Goal: Task Accomplishment & Management: Manage account settings

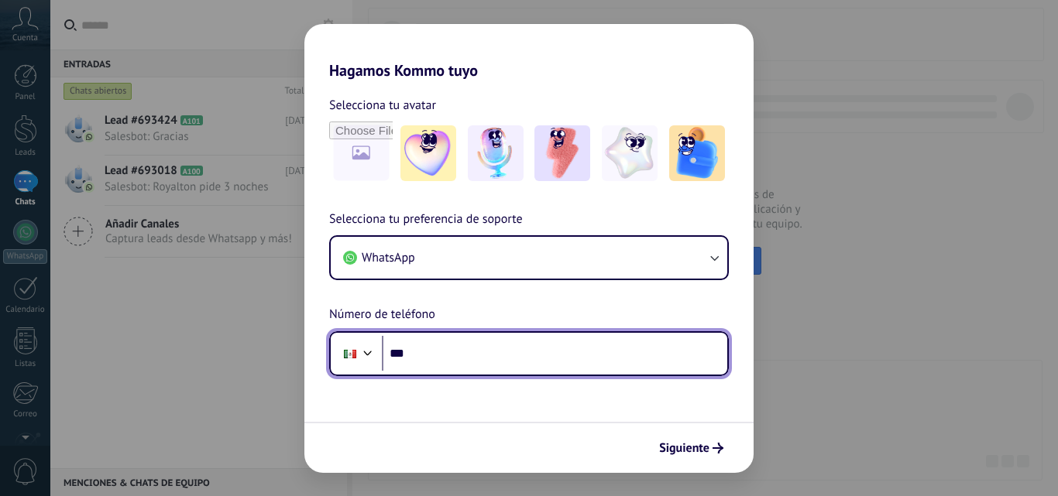
click at [515, 338] on input "***" at bounding box center [554, 354] width 345 height 36
type input "**********"
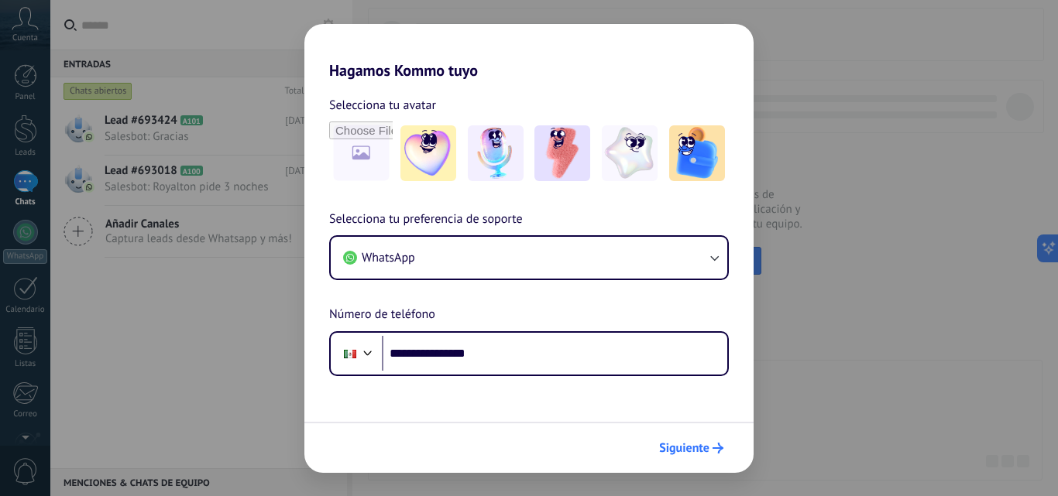
click at [677, 445] on span "Siguiente" at bounding box center [684, 448] width 50 height 11
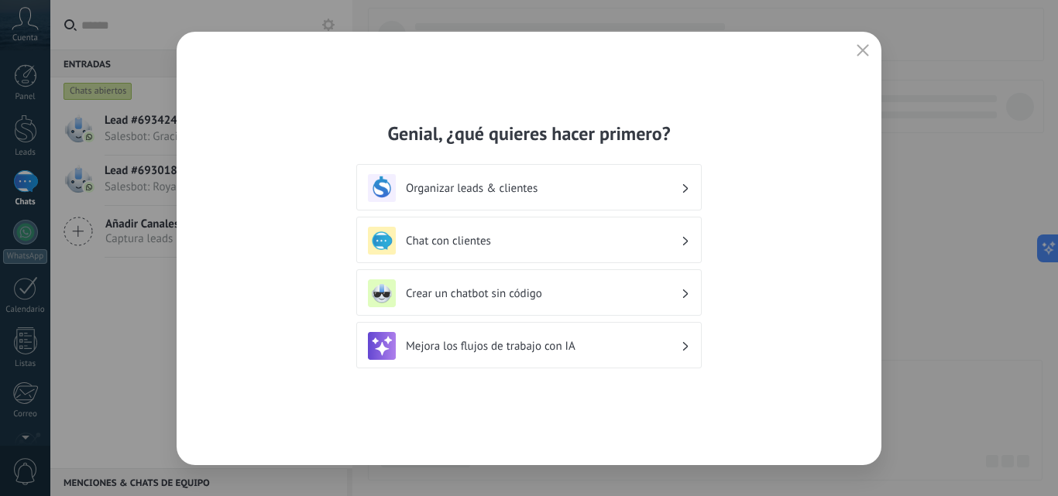
click at [485, 243] on h3 "Chat con clientes" at bounding box center [543, 241] width 275 height 15
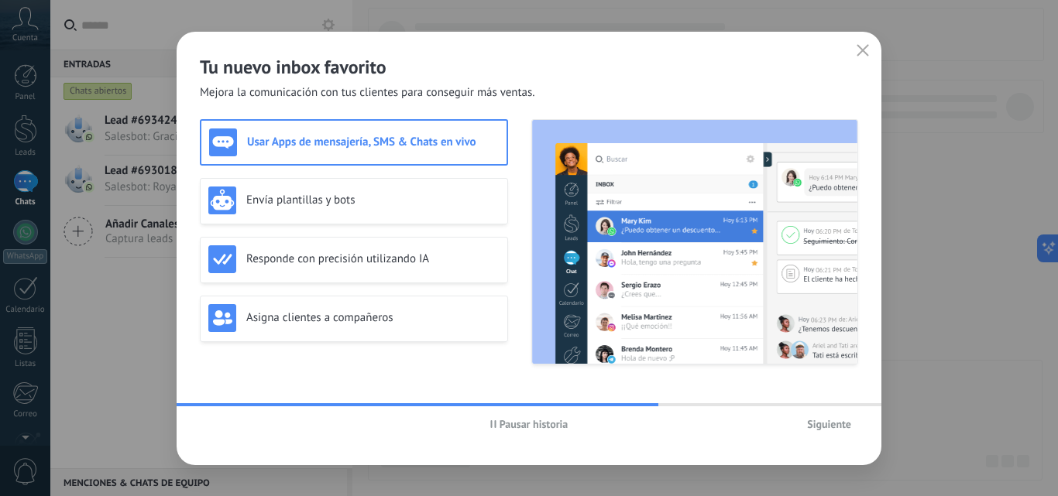
click at [815, 422] on span "Siguiente" at bounding box center [829, 424] width 44 height 11
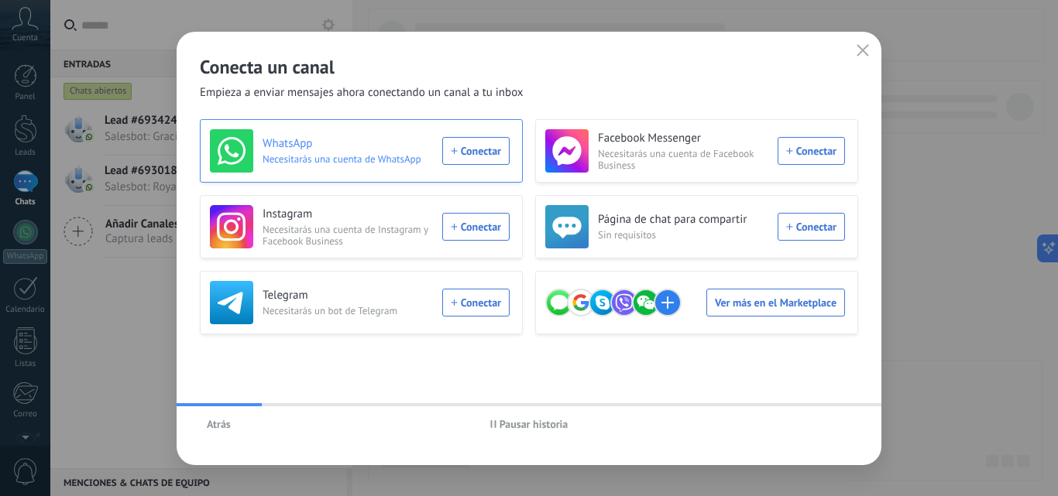
click at [474, 149] on div "WhatsApp Necesitarás una cuenta de WhatsApp Conectar" at bounding box center [360, 150] width 300 height 43
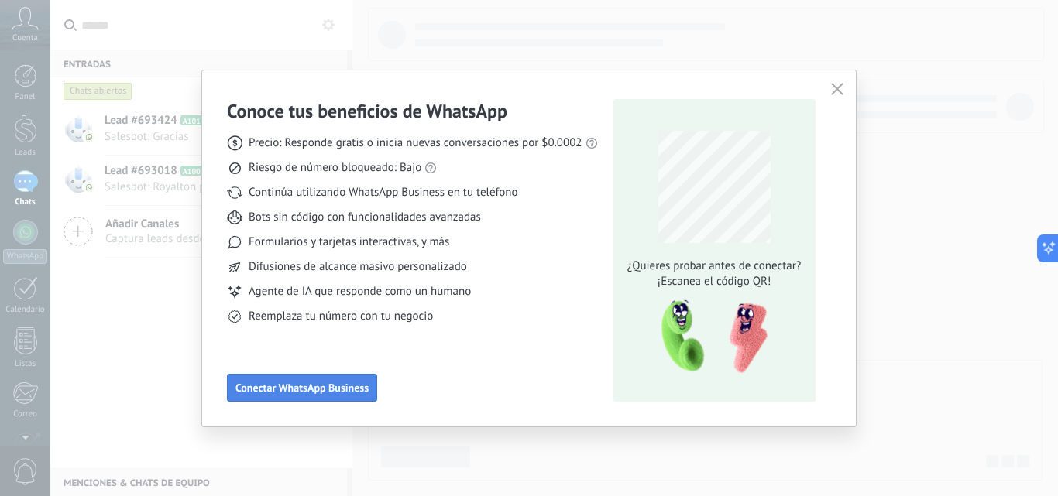
click at [321, 397] on button "Conectar WhatsApp Business" at bounding box center [302, 388] width 150 height 28
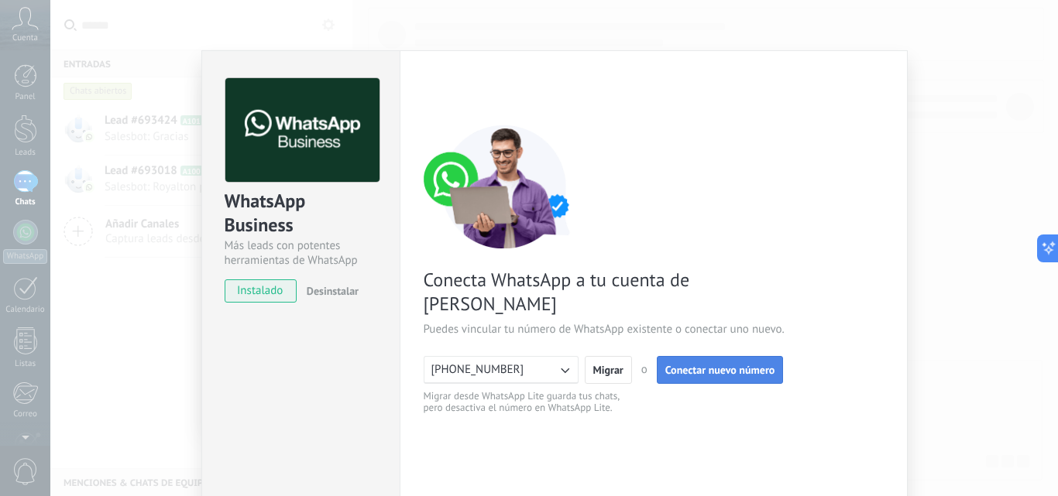
click at [714, 365] on span "Conectar nuevo número" at bounding box center [720, 370] width 110 height 11
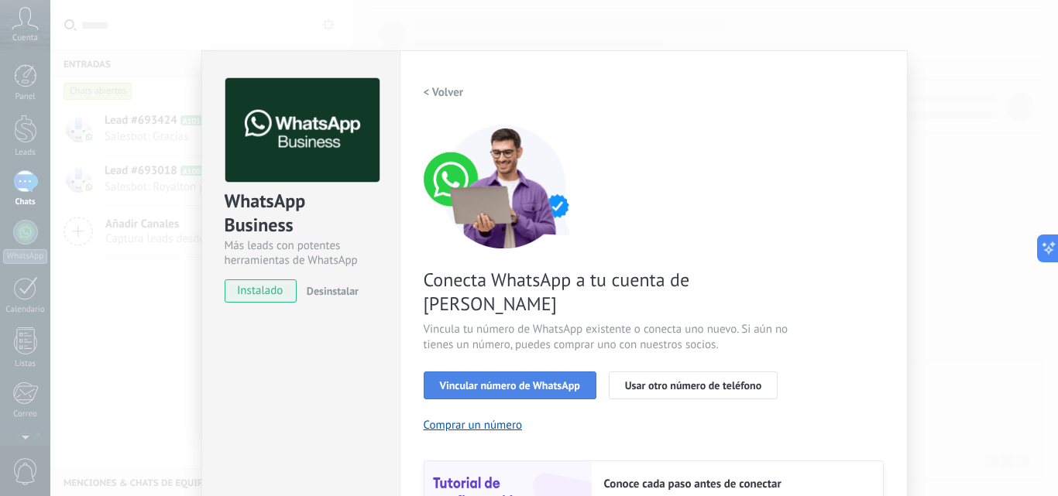
scroll to position [77, 0]
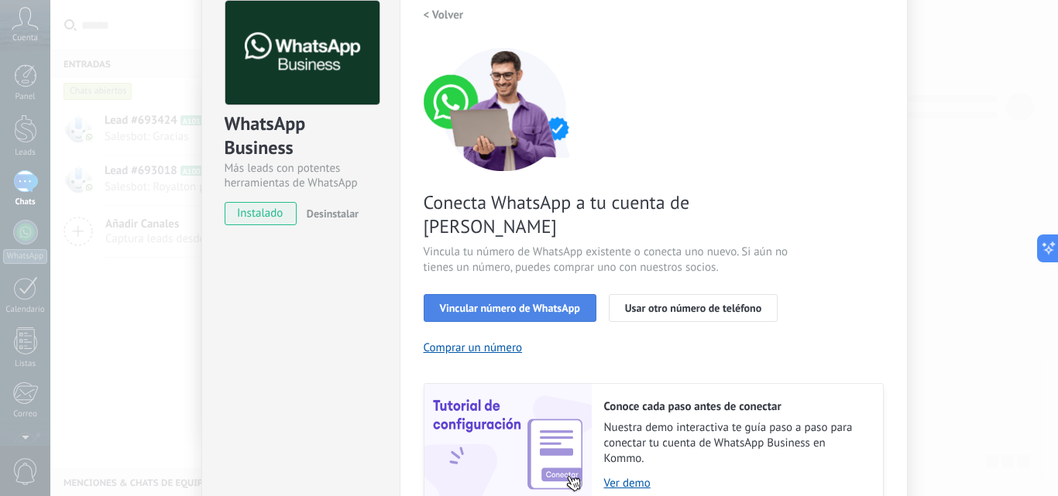
click at [517, 294] on button "Vincular número de WhatsApp" at bounding box center [510, 308] width 173 height 28
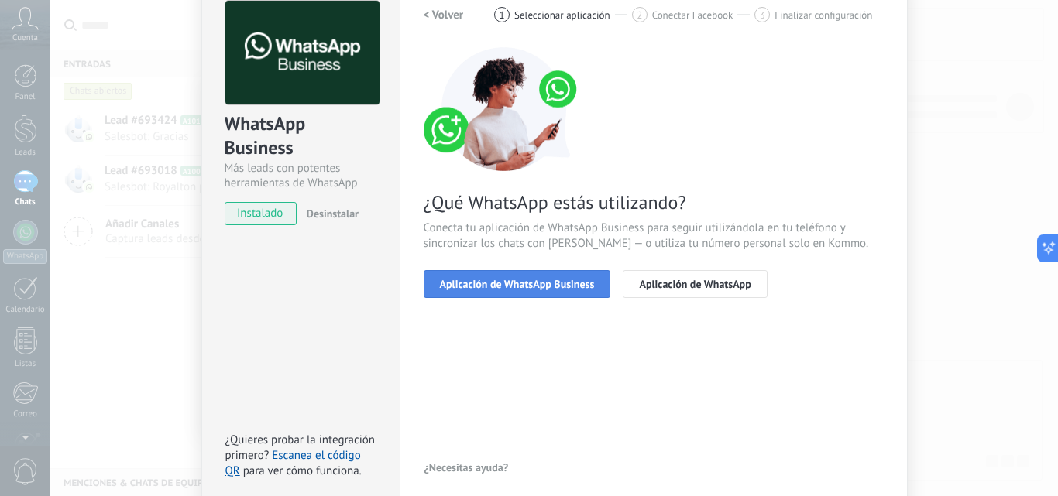
click at [513, 290] on span "Aplicación de WhatsApp Business" at bounding box center [517, 284] width 155 height 11
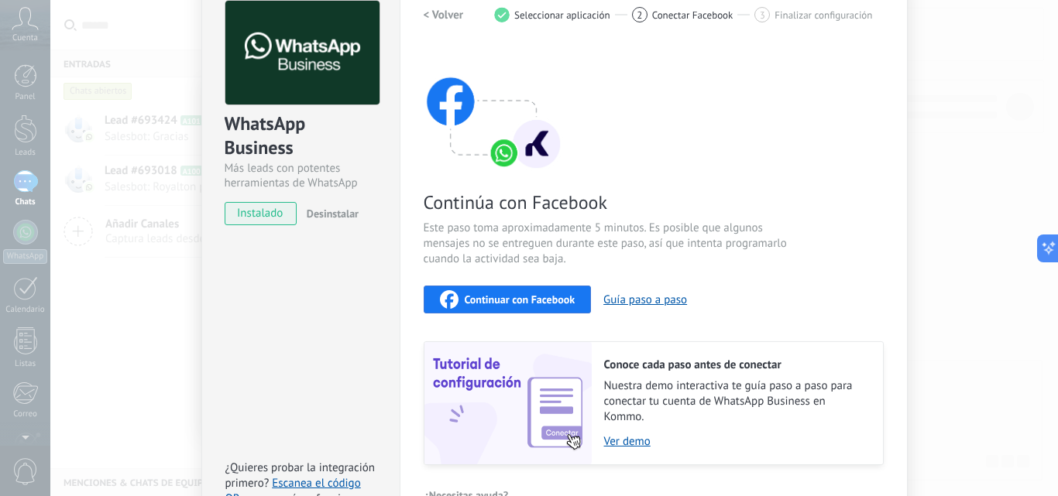
scroll to position [155, 0]
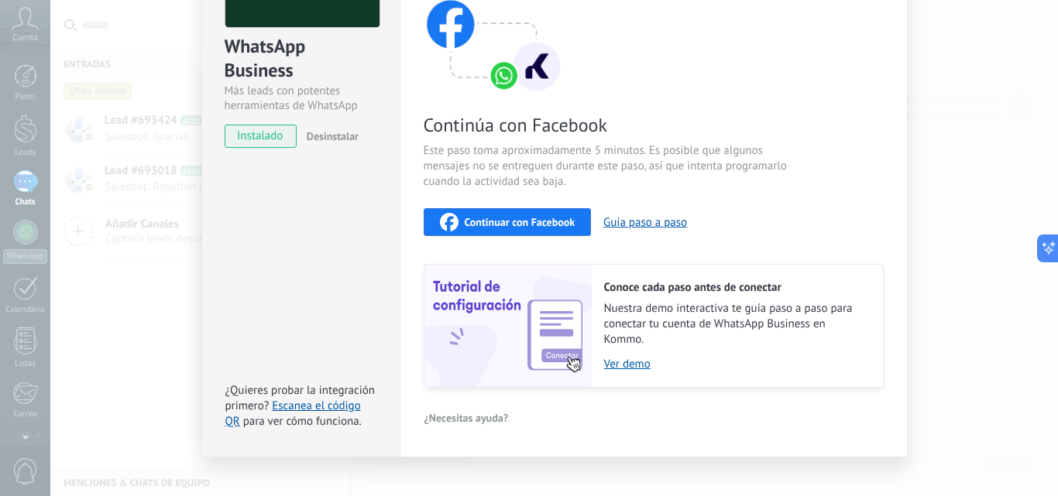
click at [503, 225] on span "Continuar con Facebook" at bounding box center [520, 222] width 111 height 11
click at [876, 137] on div "Continúa con Facebook Este paso toma aproximadamente 5 minutos. Es posible que …" at bounding box center [654, 179] width 460 height 418
click at [929, 132] on div "WhatsApp Business Más leads con potentes herramientas de WhatsApp instalado Des…" at bounding box center [554, 248] width 1008 height 496
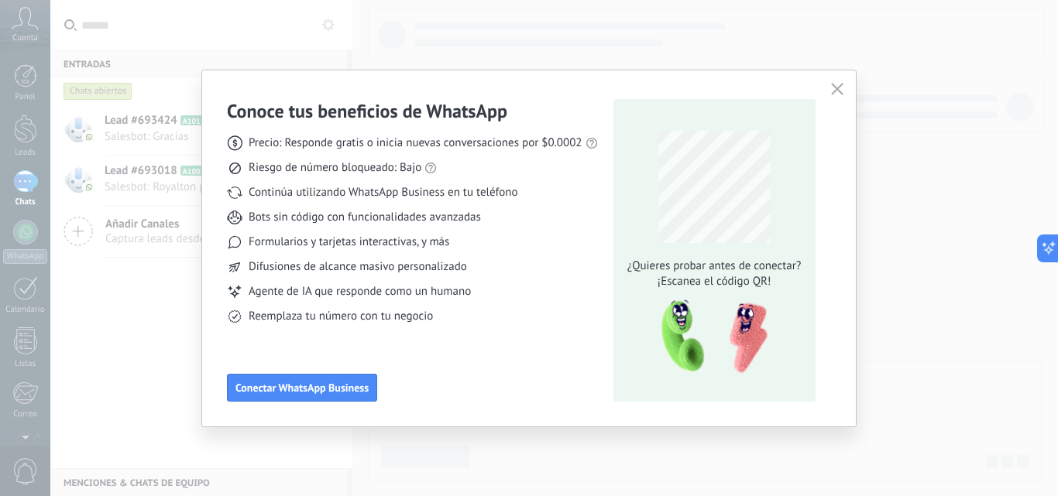
scroll to position [0, 0]
click at [336, 391] on span "Conectar WhatsApp Business" at bounding box center [301, 388] width 133 height 11
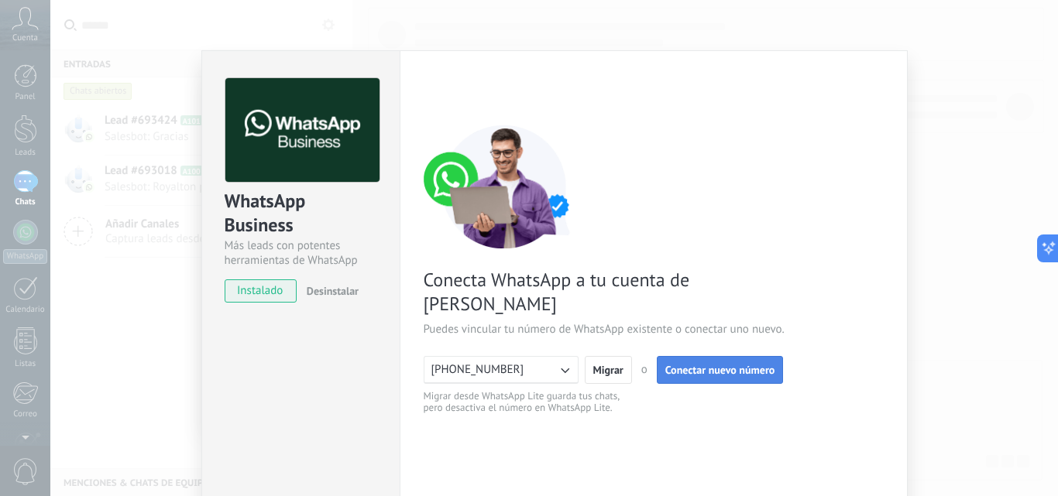
click at [719, 365] on span "Conectar nuevo número" at bounding box center [720, 370] width 110 height 11
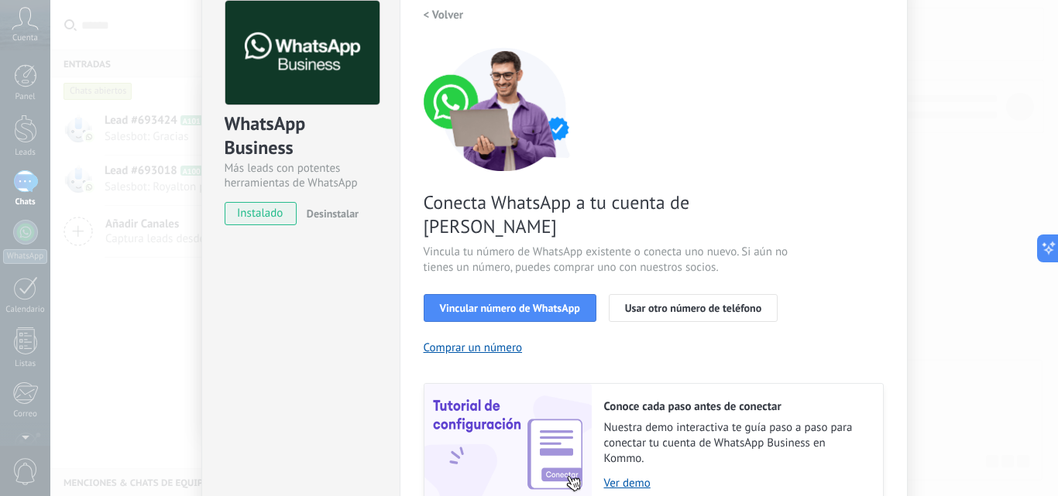
scroll to position [155, 0]
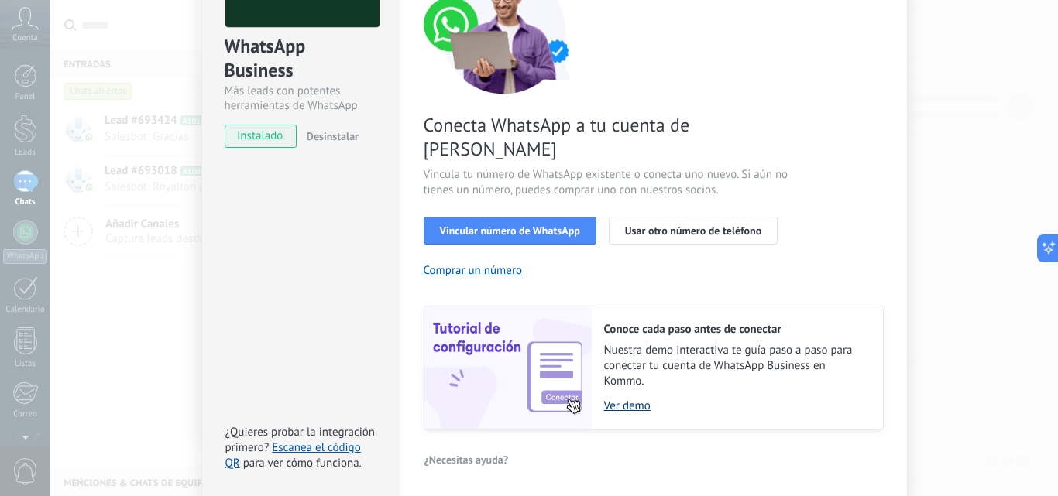
click at [620, 399] on link "Ver demo" at bounding box center [735, 406] width 263 height 15
click at [28, 183] on div "Conoce tus beneficios de WhatsApp Precio: Responde gratis o inicia nuevas conve…" at bounding box center [529, 248] width 1058 height 496
click at [910, 103] on div "WhatsApp Business Más leads con potentes herramientas de WhatsApp instalado Des…" at bounding box center [554, 248] width 1008 height 496
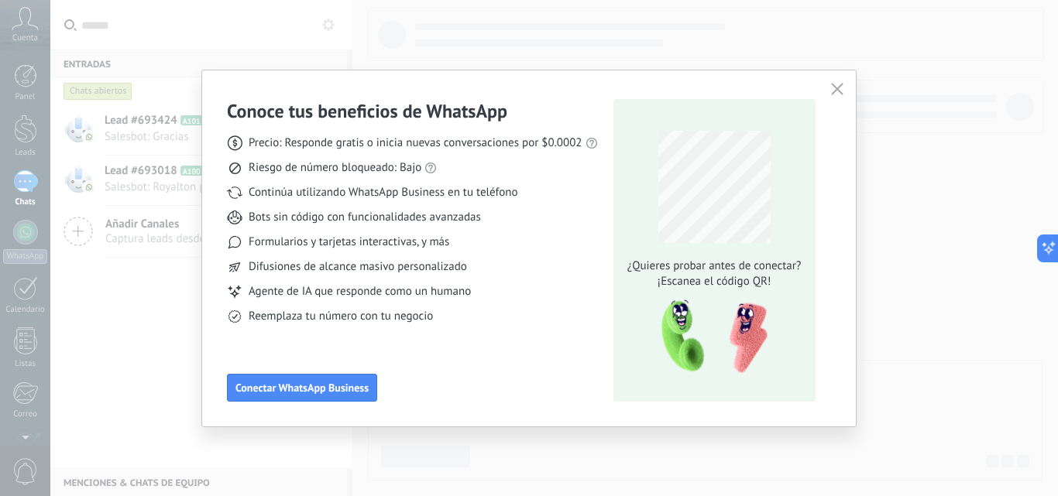
scroll to position [0, 0]
click at [860, 103] on div "Conoce tus beneficios de WhatsApp Precio: Responde gratis o inicia nuevas conve…" at bounding box center [529, 248] width 1058 height 496
click at [836, 81] on button "button" at bounding box center [837, 90] width 20 height 22
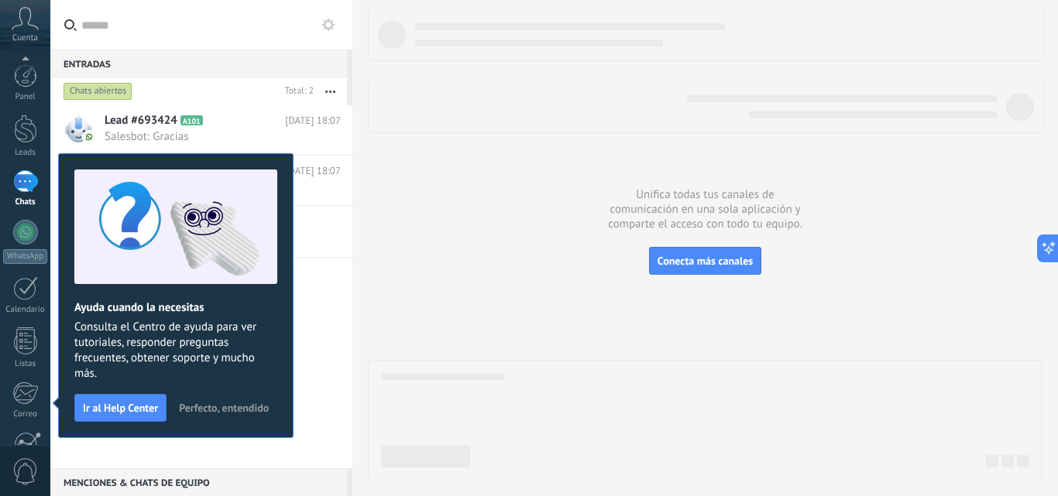
scroll to position [148, 0]
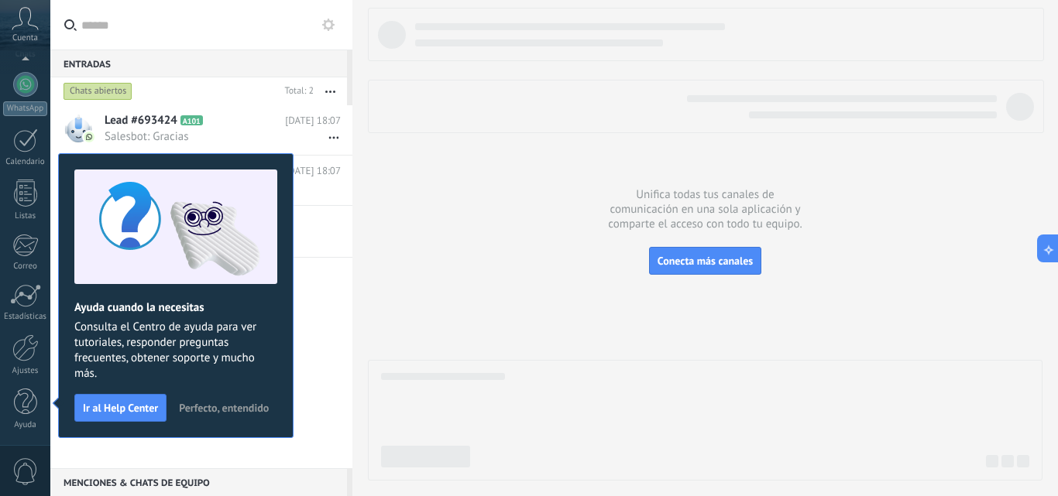
click at [228, 405] on span "Perfecto, entendido" at bounding box center [224, 408] width 90 height 11
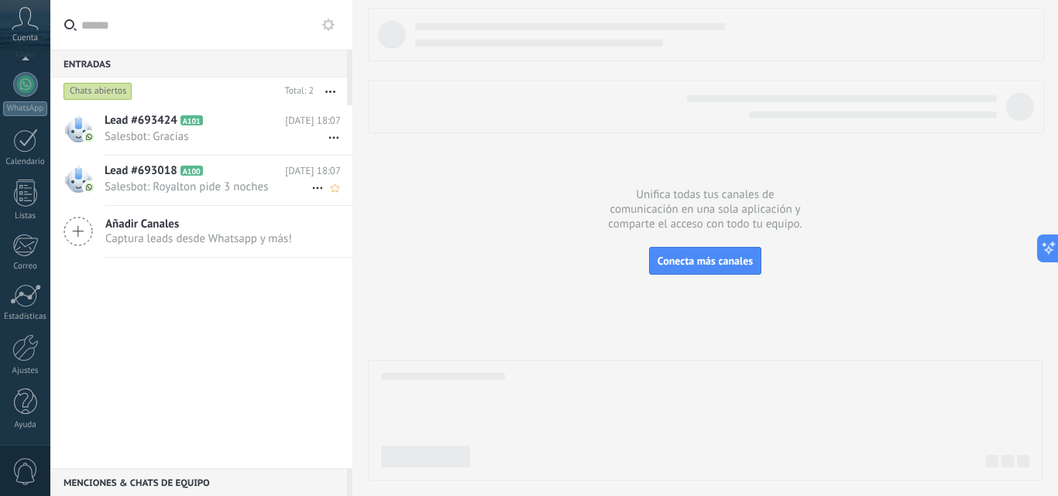
click at [226, 187] on span "Salesbot: Royalton pide 3 noches" at bounding box center [208, 187] width 207 height 15
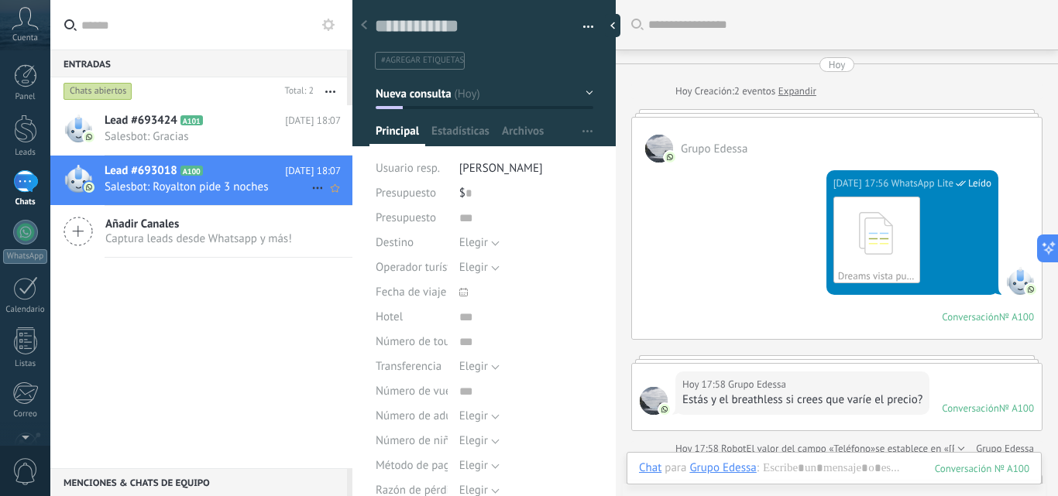
scroll to position [581, 0]
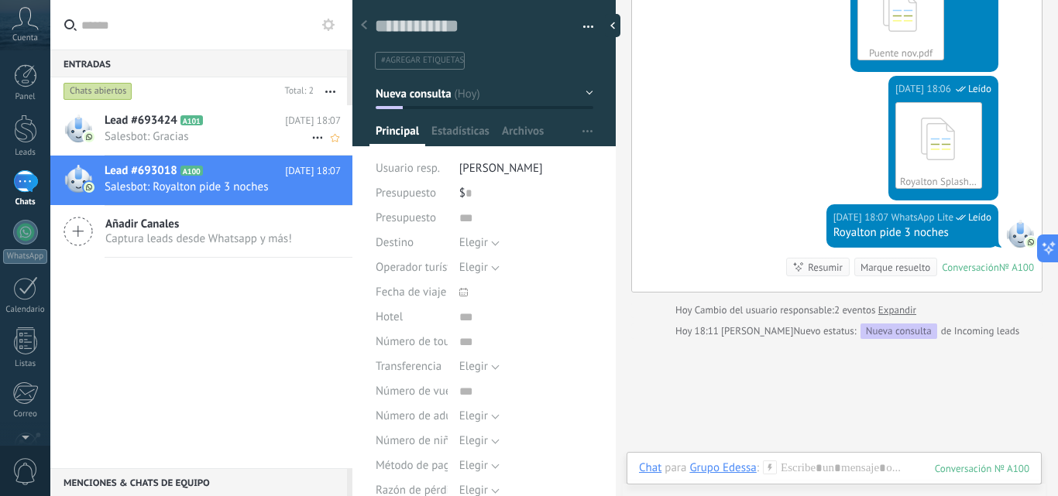
click at [163, 144] on div "Lead #693424 A101 [DATE] 18:07 Salesbot: Gracias" at bounding box center [229, 129] width 248 height 49
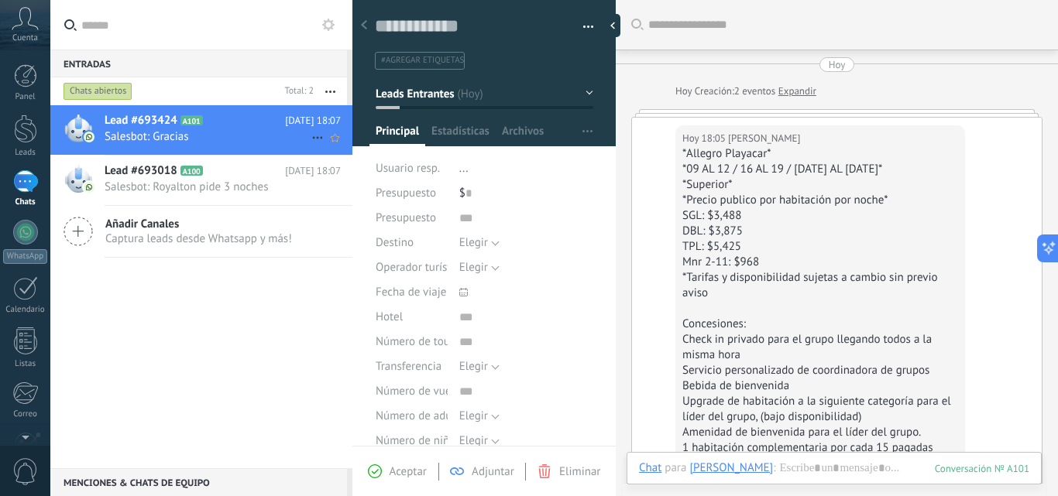
scroll to position [448, 0]
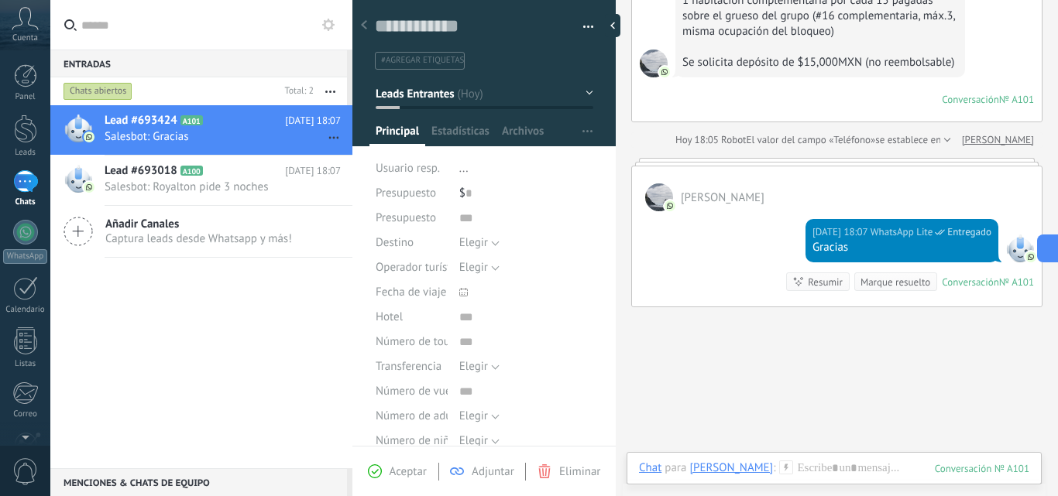
click at [36, 36] on span "Cuenta" at bounding box center [25, 38] width 26 height 10
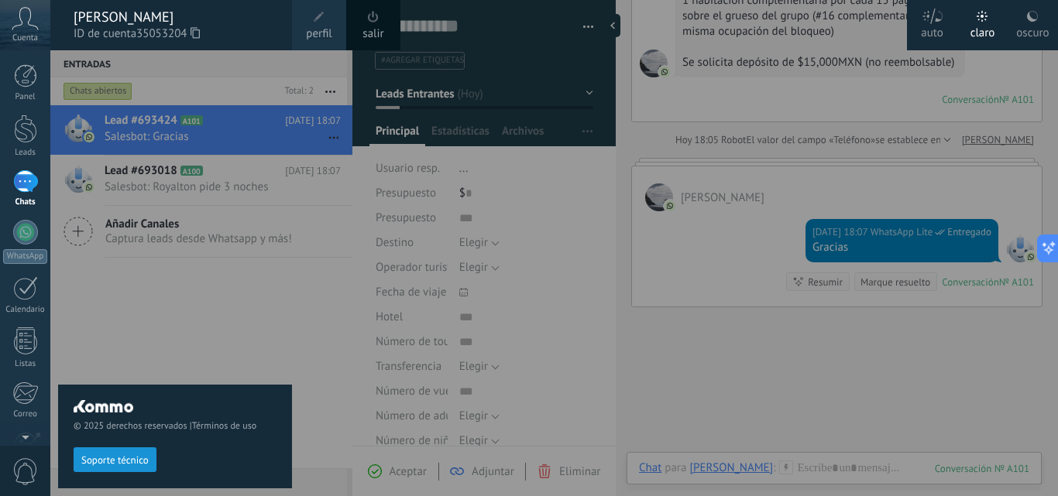
click at [751, 153] on div at bounding box center [579, 248] width 1058 height 496
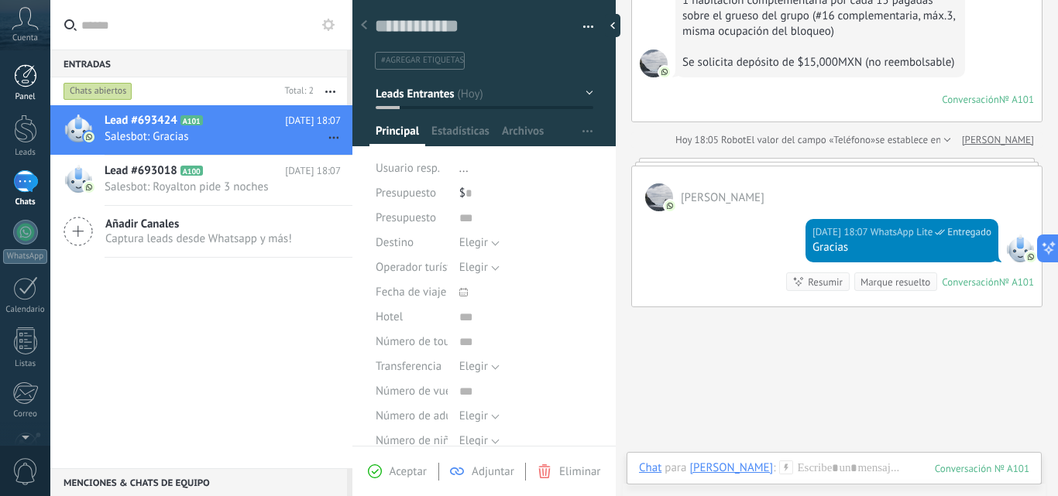
click at [27, 76] on div at bounding box center [25, 75] width 23 height 23
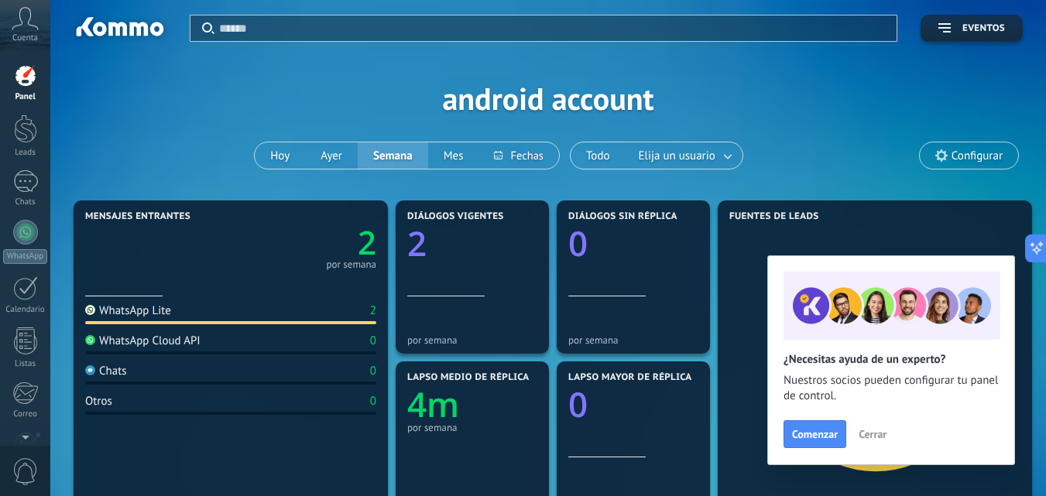
click at [116, 381] on div "Chats 0" at bounding box center [230, 374] width 291 height 21
click at [118, 373] on div "Chats" at bounding box center [106, 371] width 42 height 15
click at [143, 324] on div at bounding box center [230, 322] width 291 height 3
click at [148, 307] on div "WhatsApp Lite" at bounding box center [128, 311] width 86 height 15
click at [23, 180] on div at bounding box center [25, 181] width 25 height 22
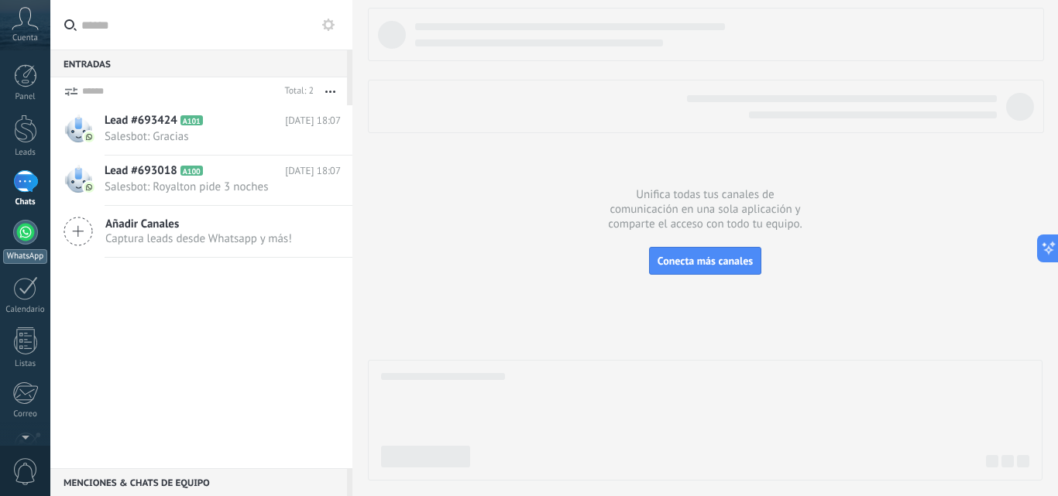
click at [29, 238] on div at bounding box center [25, 232] width 25 height 25
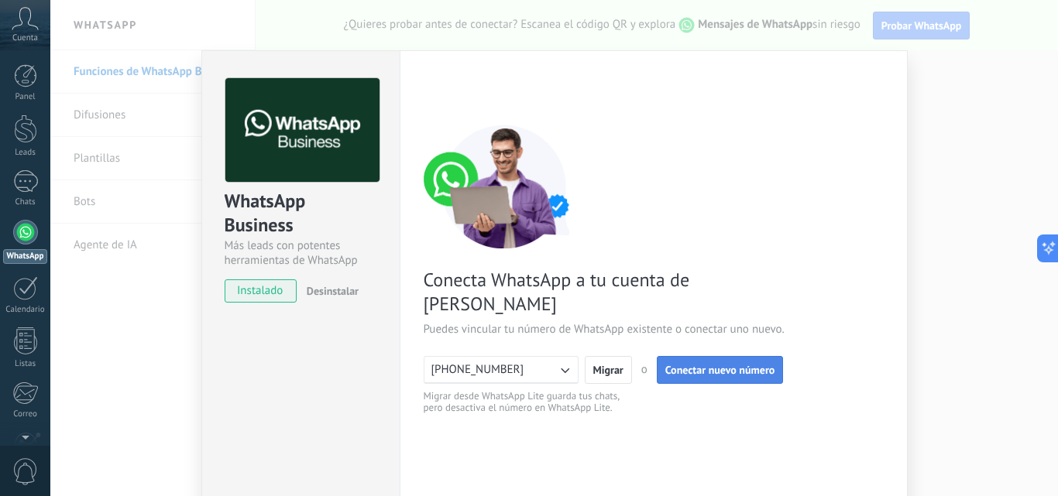
click at [685, 365] on span "Conectar nuevo número" at bounding box center [720, 370] width 110 height 11
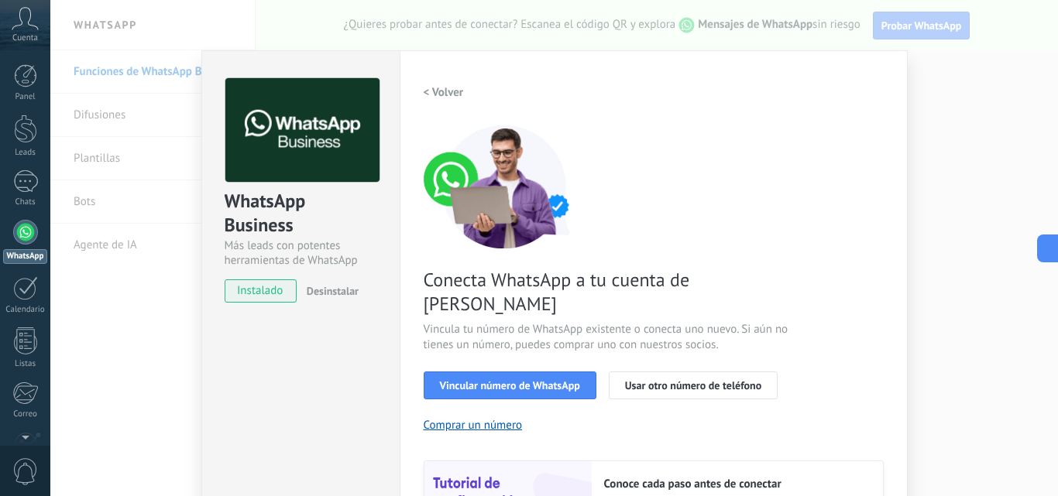
scroll to position [77, 0]
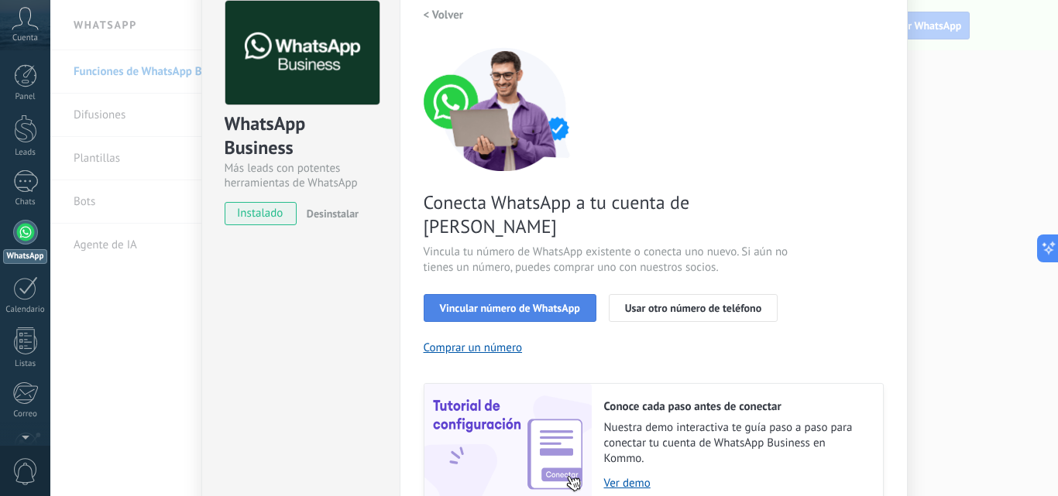
click at [520, 303] on span "Vincular número de WhatsApp" at bounding box center [510, 308] width 140 height 11
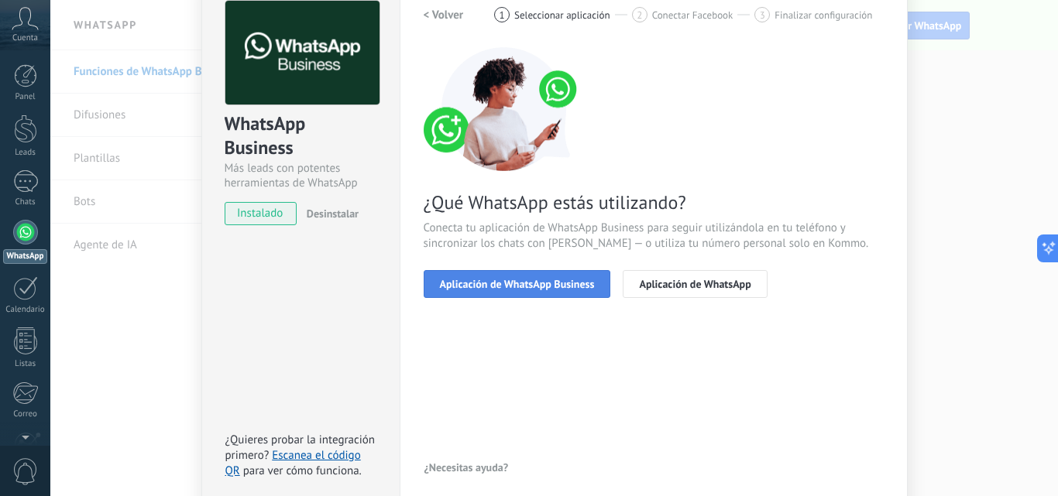
click at [507, 287] on span "Aplicación de WhatsApp Business" at bounding box center [517, 284] width 155 height 11
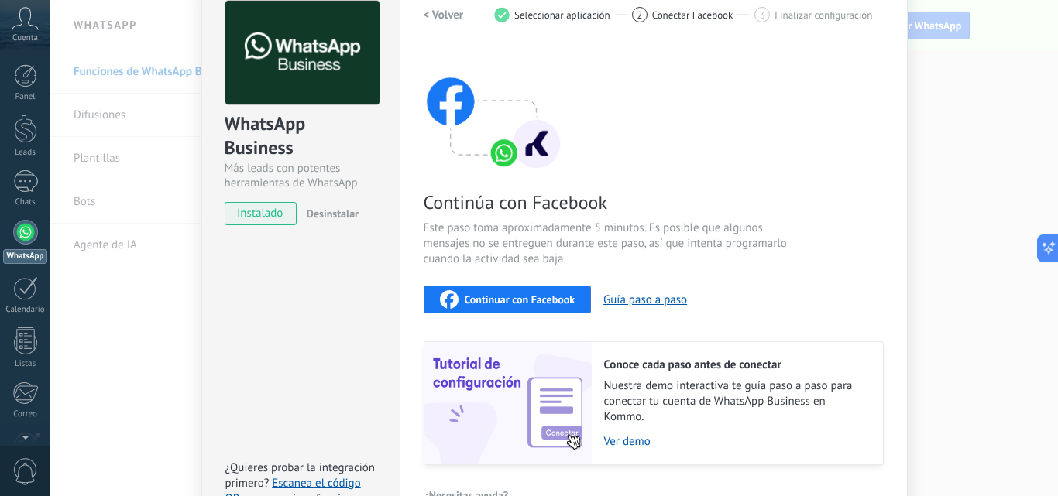
click at [492, 300] on span "Continuar con Facebook" at bounding box center [520, 299] width 111 height 11
click at [31, 235] on div at bounding box center [25, 232] width 25 height 25
click at [658, 15] on span "Conectar Facebook" at bounding box center [692, 15] width 81 height 12
click at [808, 15] on span "Finalizar configuración" at bounding box center [823, 15] width 98 height 12
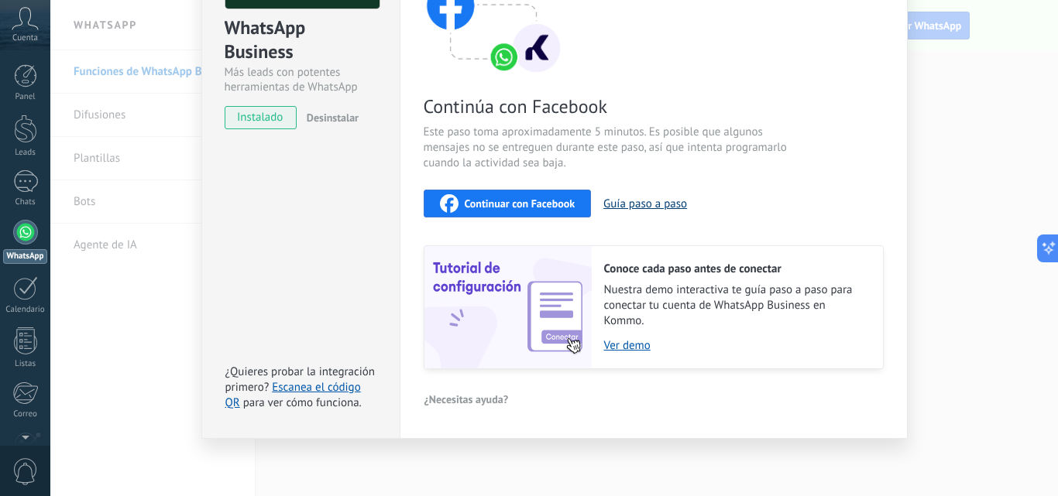
click at [658, 202] on button "Guía paso a paso" at bounding box center [645, 204] width 84 height 15
click at [9, 232] on link "WhatsApp" at bounding box center [25, 242] width 50 height 44
click at [23, 230] on div at bounding box center [25, 232] width 25 height 25
click at [32, 189] on div at bounding box center [25, 181] width 25 height 22
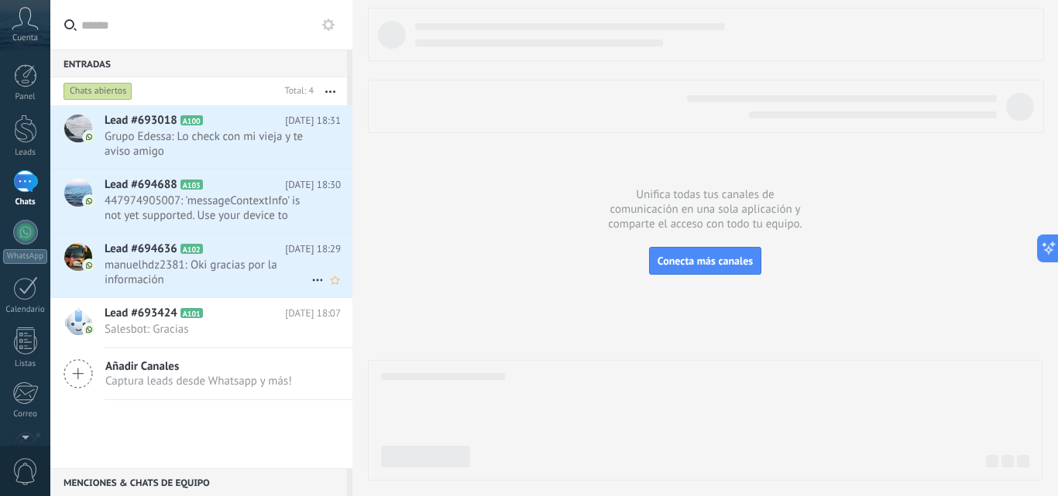
click at [239, 258] on span "manuelhdz2381: Oki gracias por la información" at bounding box center [208, 272] width 207 height 29
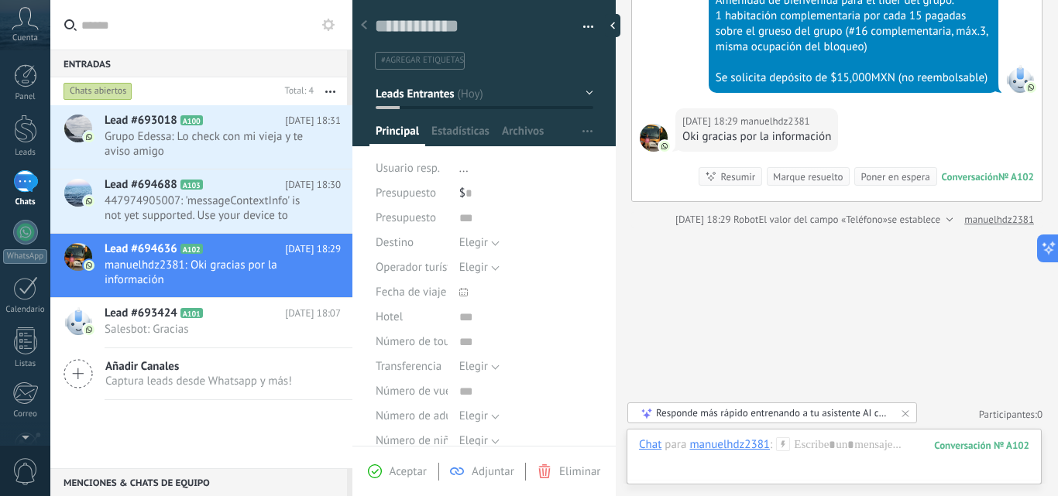
scroll to position [589, 0]
click at [877, 461] on div at bounding box center [834, 461] width 390 height 46
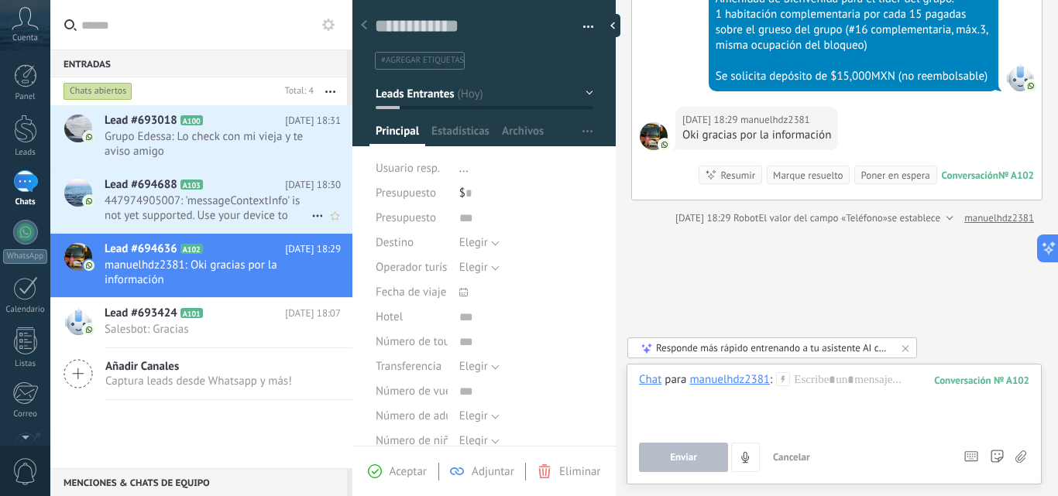
click at [199, 211] on span "447974905007: 'messageContextInfo' is not yet supported. Use your device to vie…" at bounding box center [208, 208] width 207 height 29
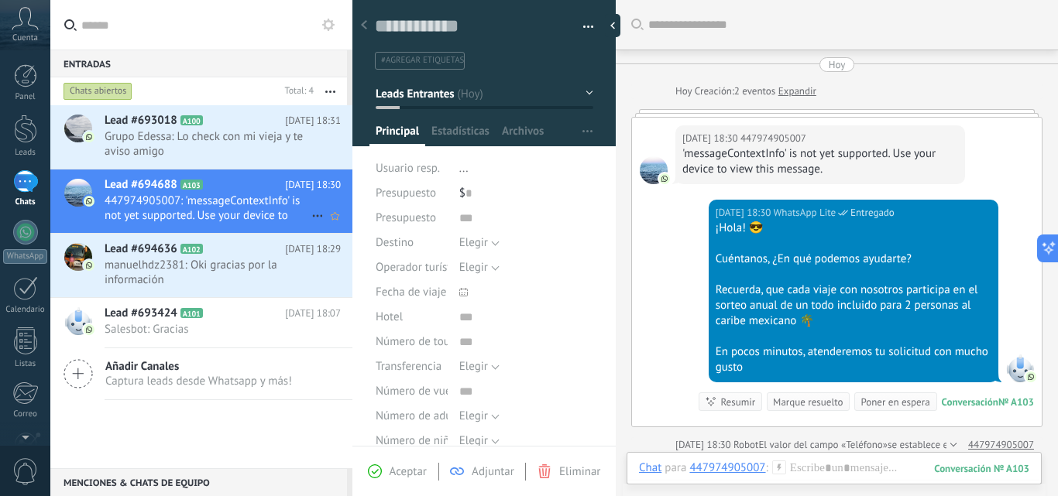
scroll to position [65, 0]
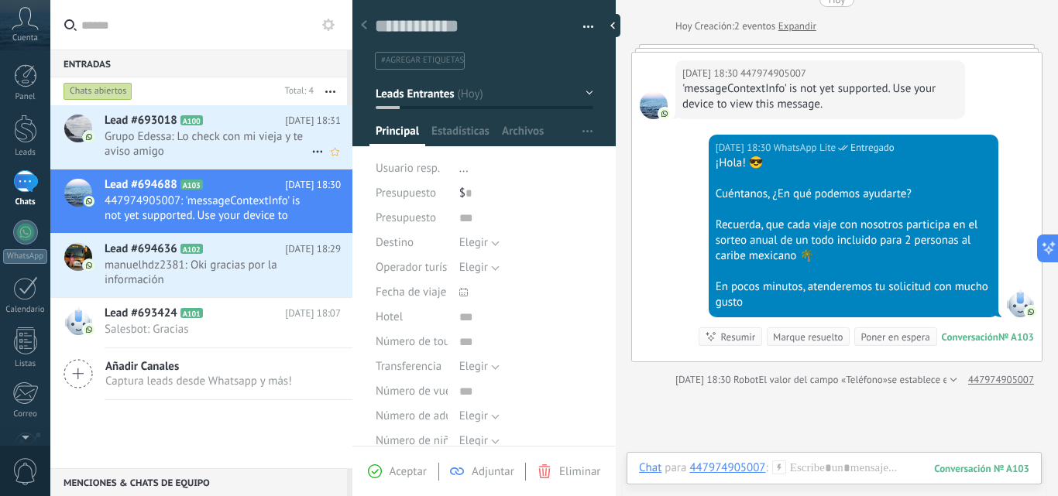
click at [198, 154] on span "Grupo Edessa: Lo check con mi vieja y te aviso amigo" at bounding box center [208, 143] width 207 height 29
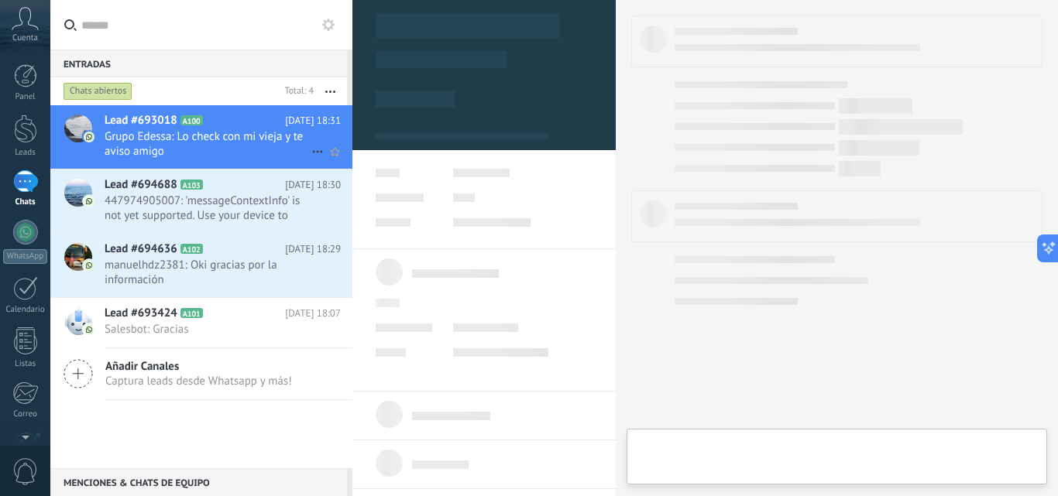
type textarea "**********"
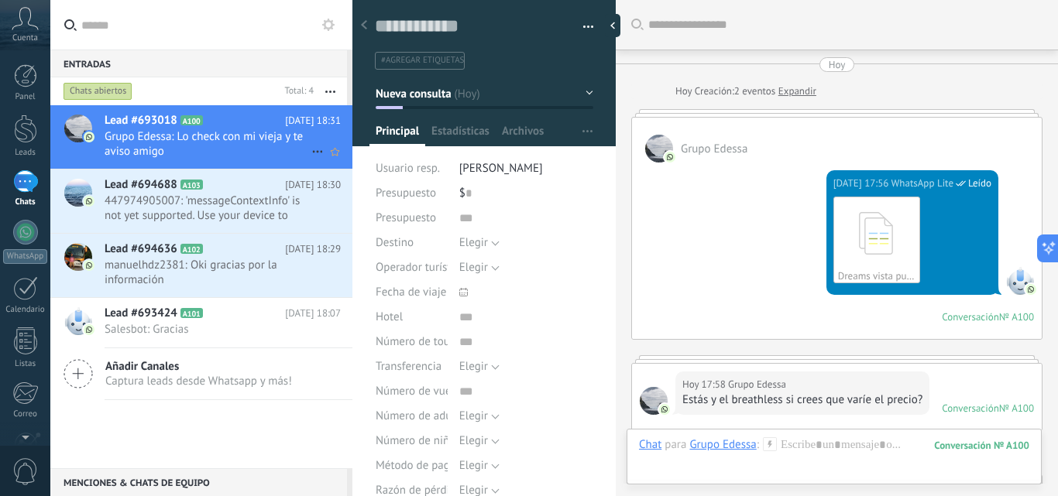
scroll to position [904, 0]
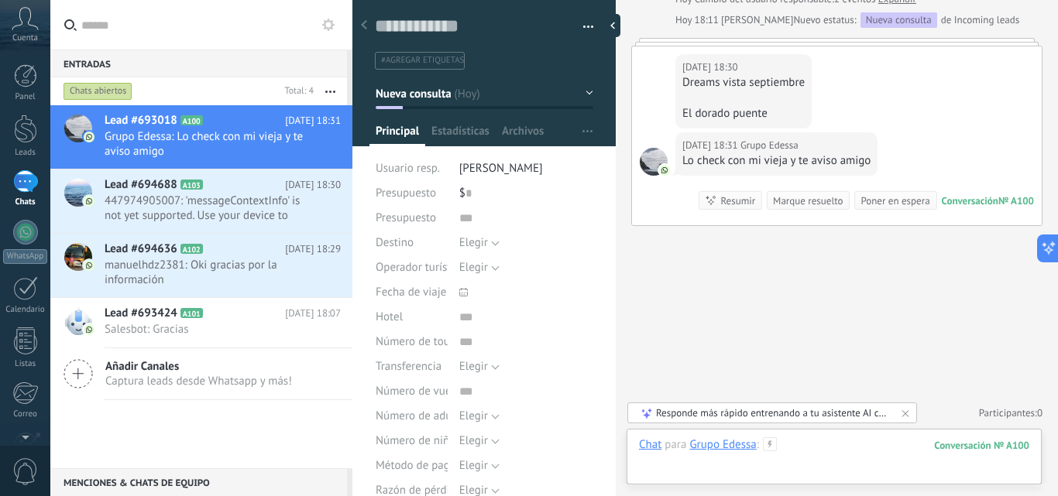
click at [847, 445] on div at bounding box center [834, 461] width 390 height 46
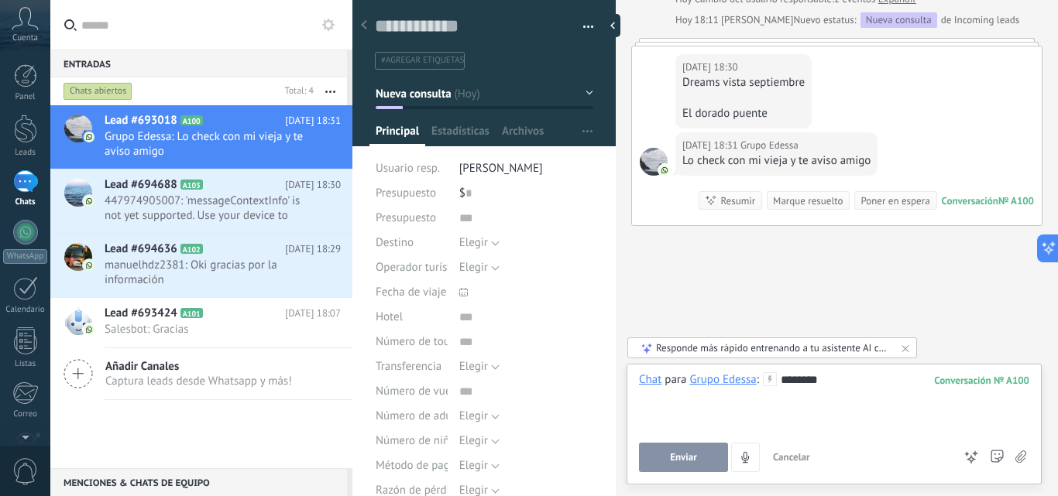
click at [682, 472] on div "Chat Correo Nota Tarea Chat para Grupo Edessa : 100 ******** Enviar Cancelar Ra…" at bounding box center [834, 424] width 415 height 121
click at [666, 449] on button "Enviar" at bounding box center [683, 457] width 89 height 29
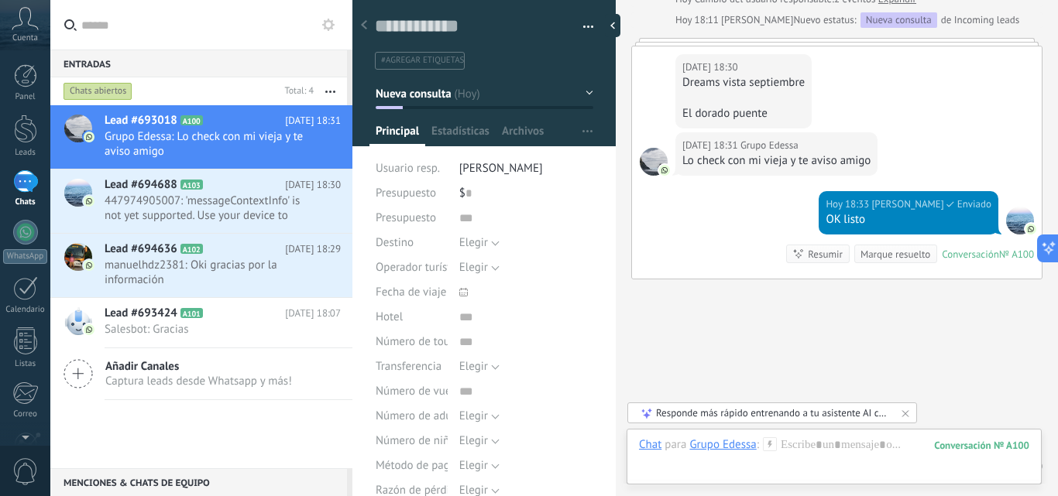
scroll to position [957, 0]
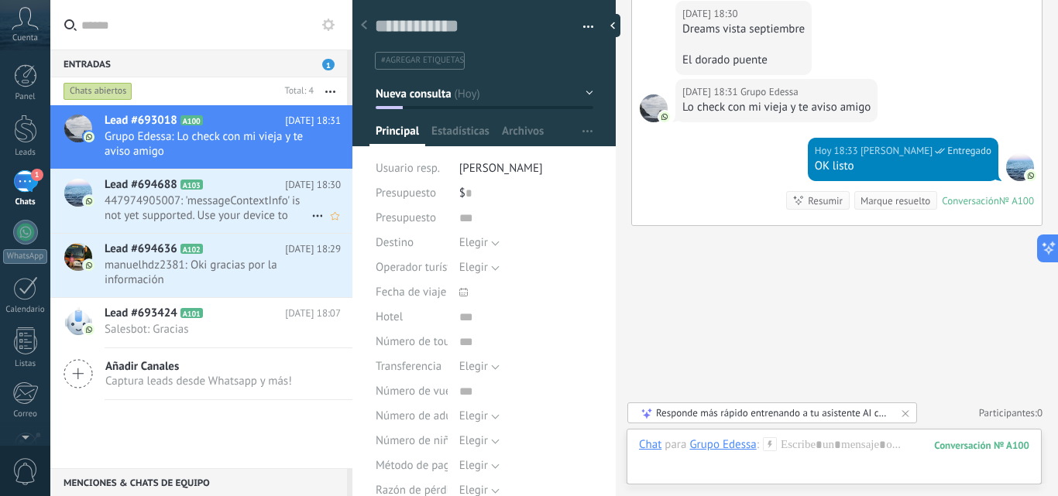
click at [242, 208] on span "447974905007: 'messageContextInfo' is not yet supported. Use your device to vie…" at bounding box center [208, 208] width 207 height 29
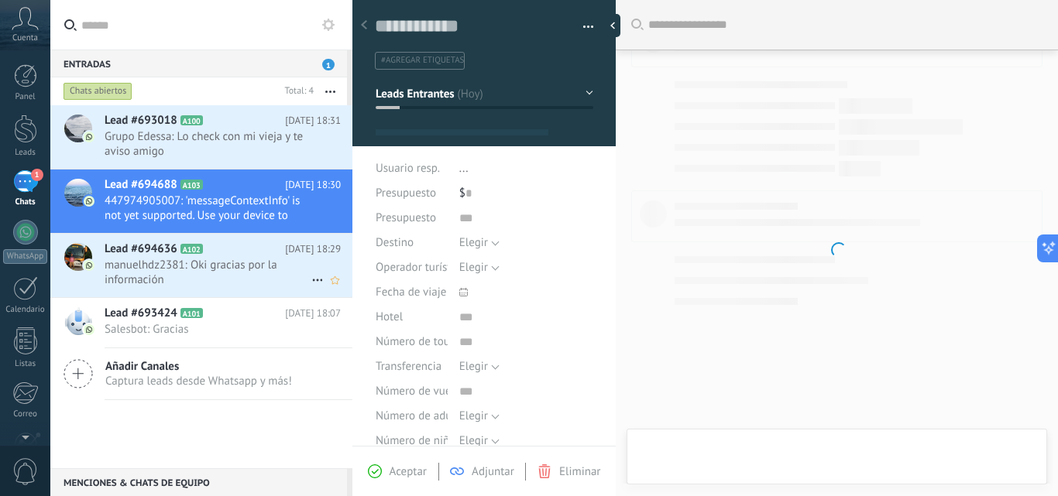
click at [236, 269] on span "manuelhdz2381: Oki gracias por la información" at bounding box center [208, 272] width 207 height 29
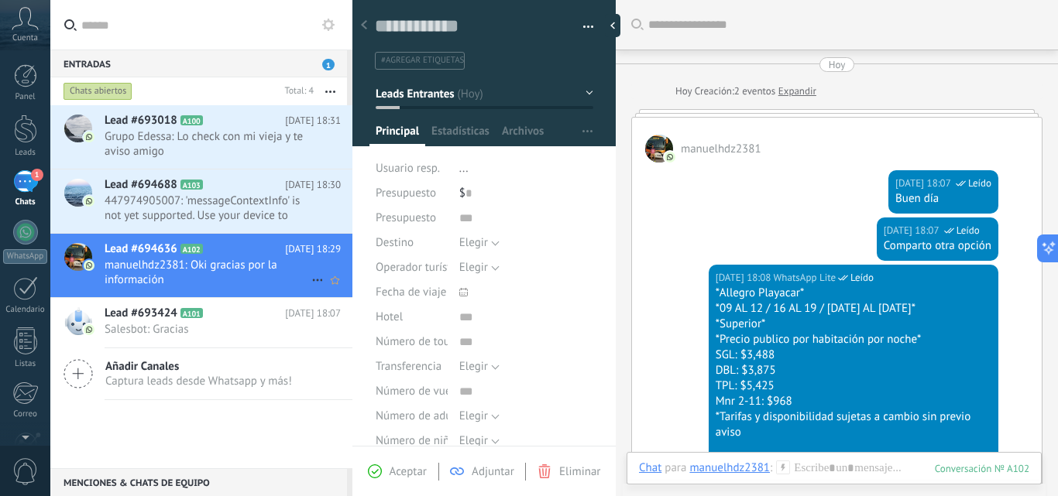
scroll to position [652, 0]
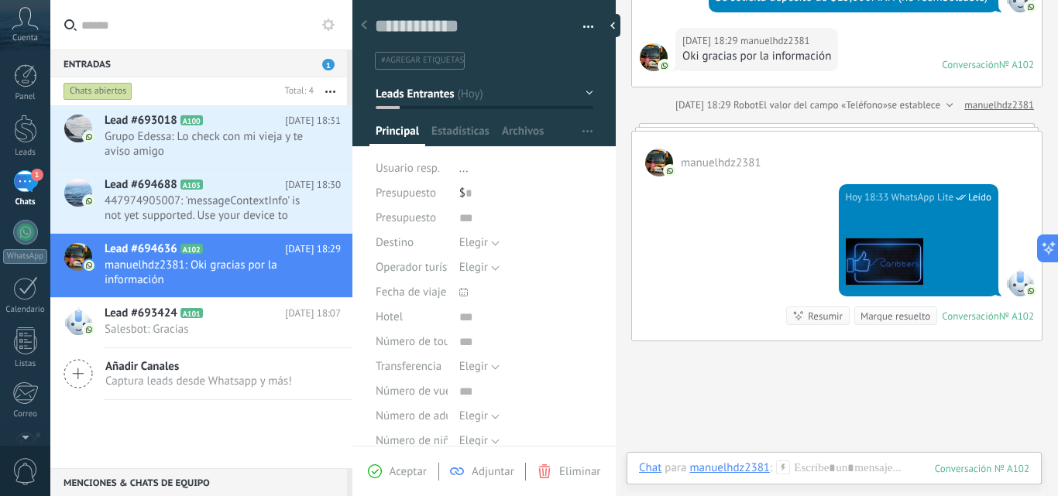
click at [16, 175] on div "1" at bounding box center [25, 181] width 25 height 22
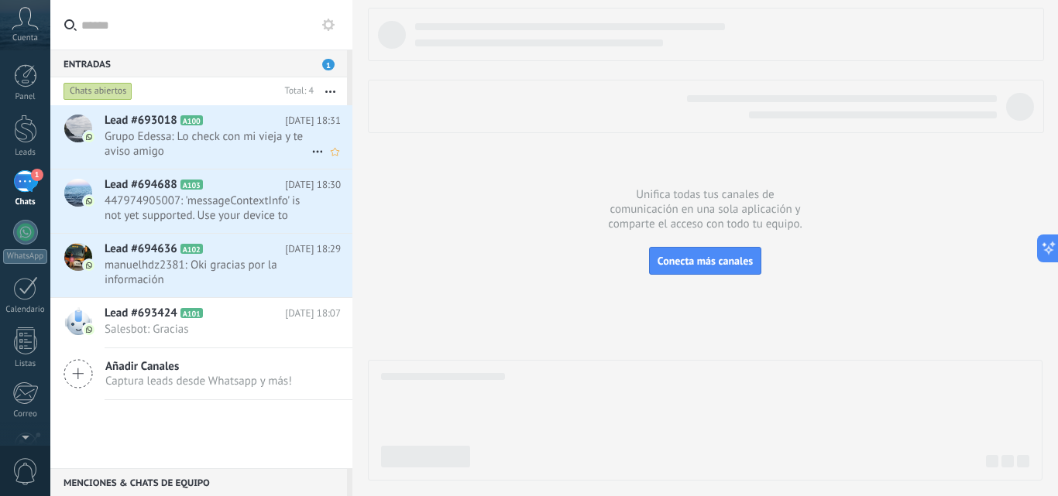
click at [200, 138] on span "Grupo Edessa: Lo check con mi vieja y te aviso amigo" at bounding box center [208, 143] width 207 height 29
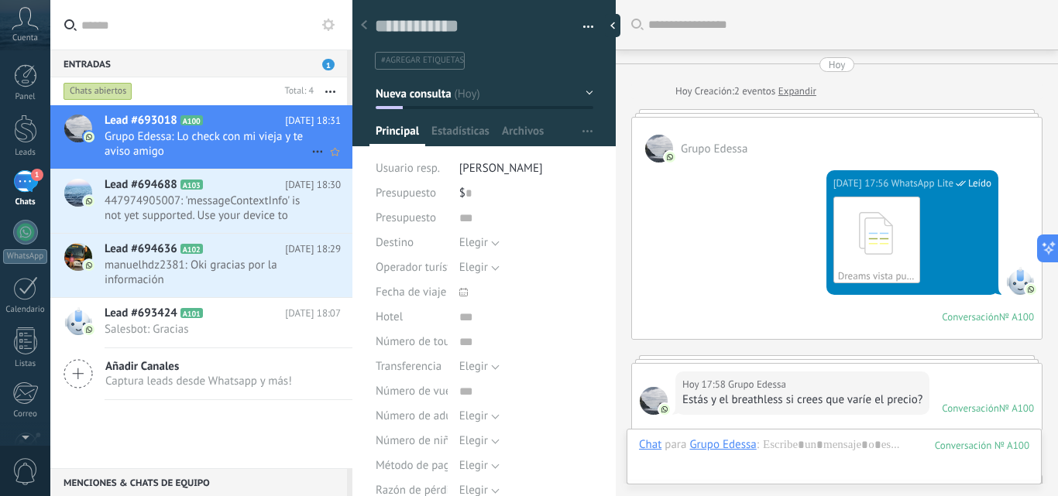
scroll to position [957, 0]
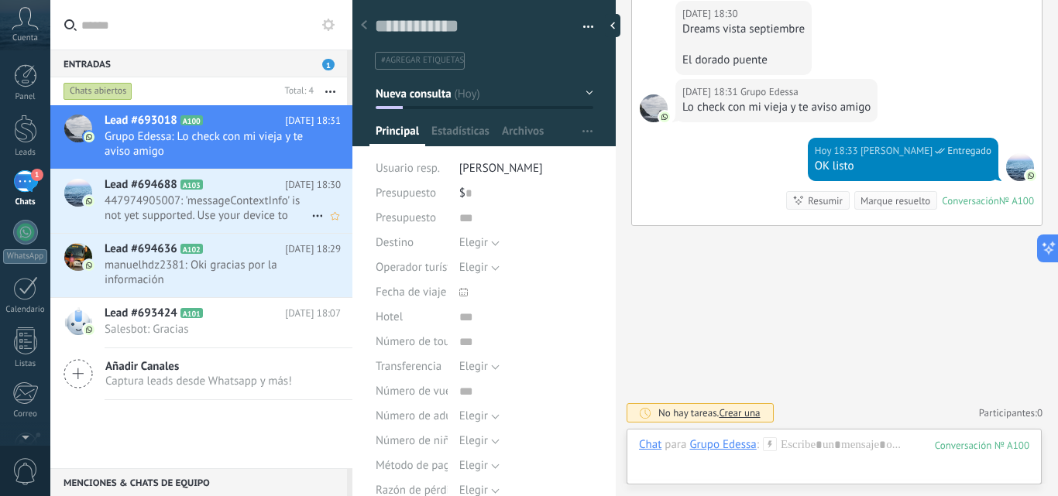
click at [198, 194] on span "447974905007: 'messageContextInfo' is not yet supported. Use your device to vie…" at bounding box center [208, 208] width 207 height 29
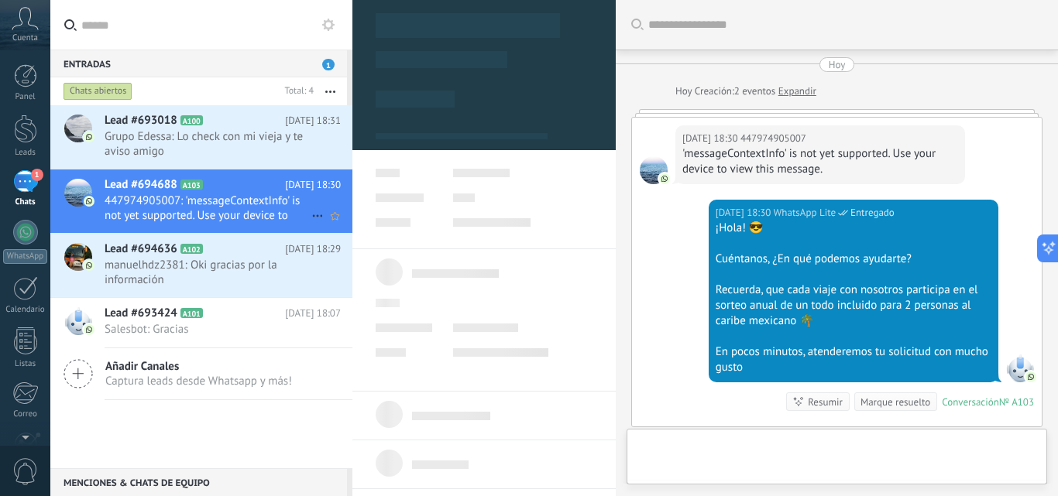
type textarea "**********"
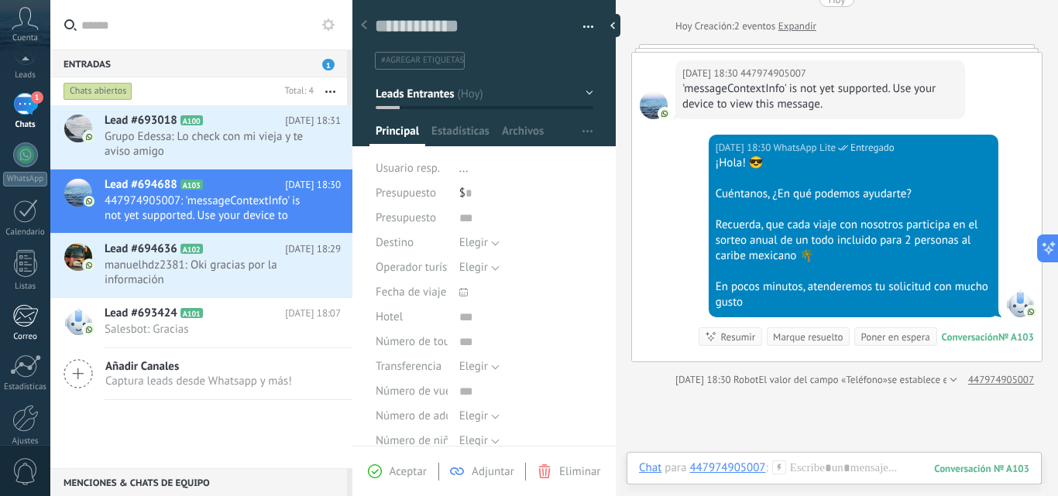
scroll to position [148, 0]
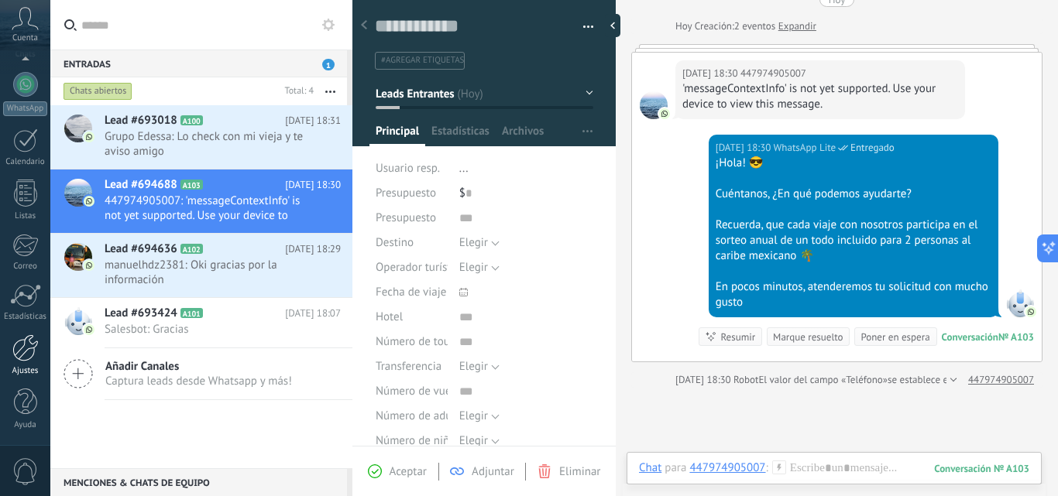
click at [25, 349] on div at bounding box center [25, 348] width 26 height 27
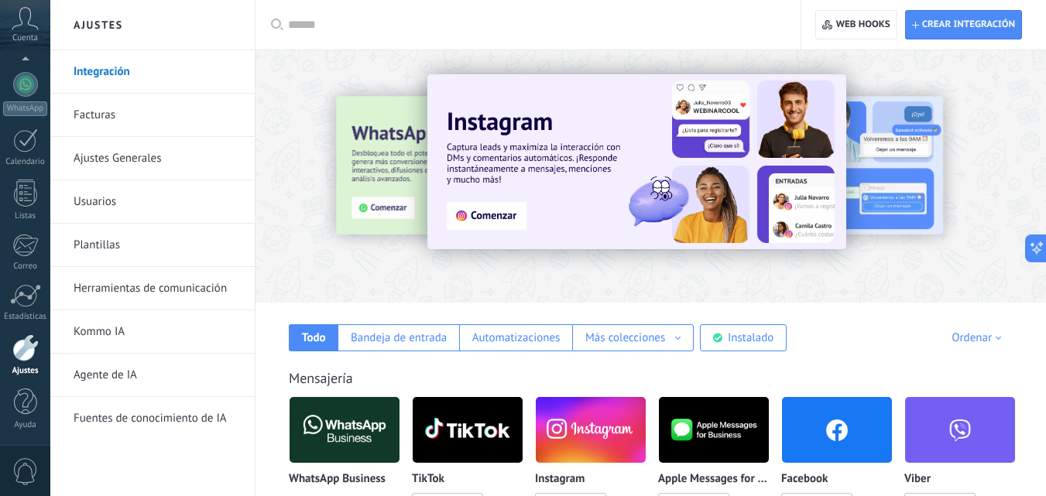
click at [148, 213] on link "Usuarios" at bounding box center [157, 201] width 166 height 43
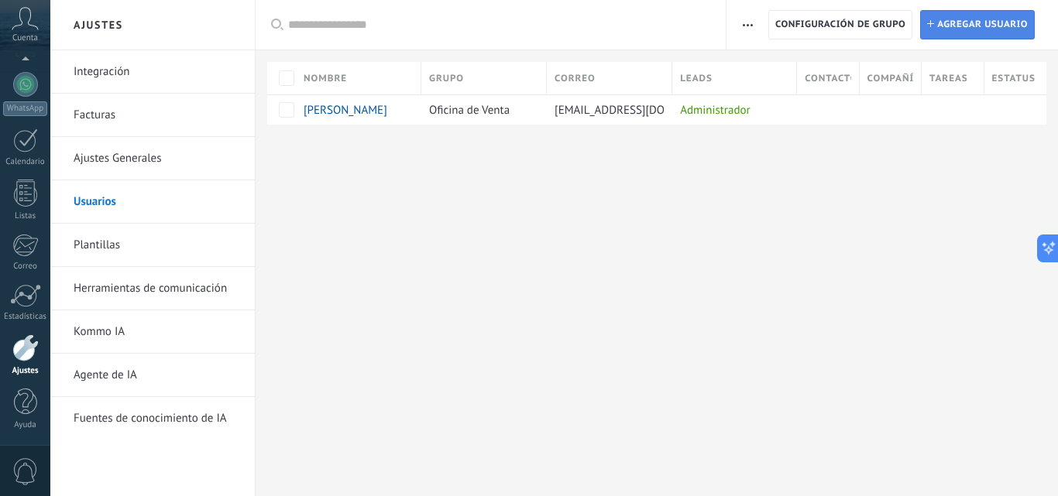
click at [998, 14] on span "Agregar usuario" at bounding box center [982, 25] width 91 height 28
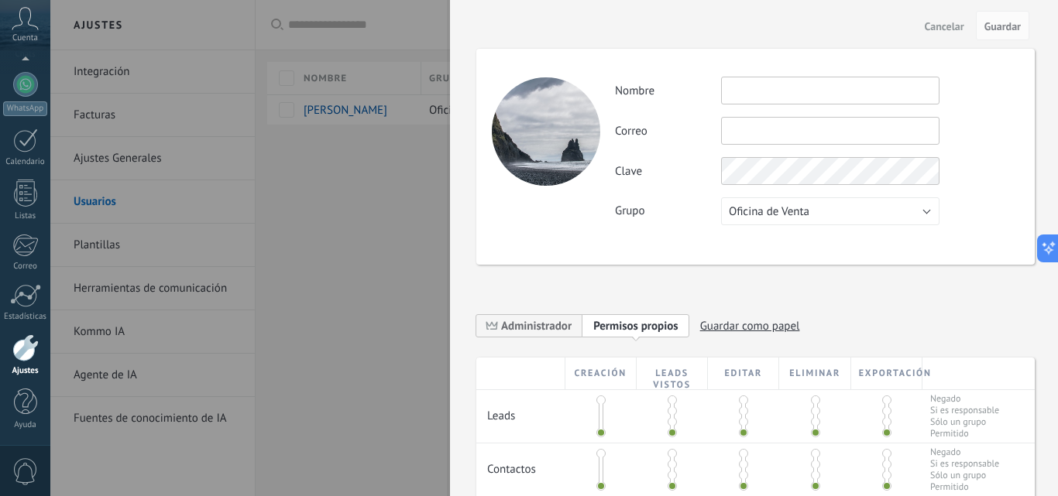
click at [816, 95] on input "text" at bounding box center [830, 91] width 218 height 28
type input "**********"
click at [809, 213] on span "Oficina de Venta" at bounding box center [769, 211] width 81 height 15
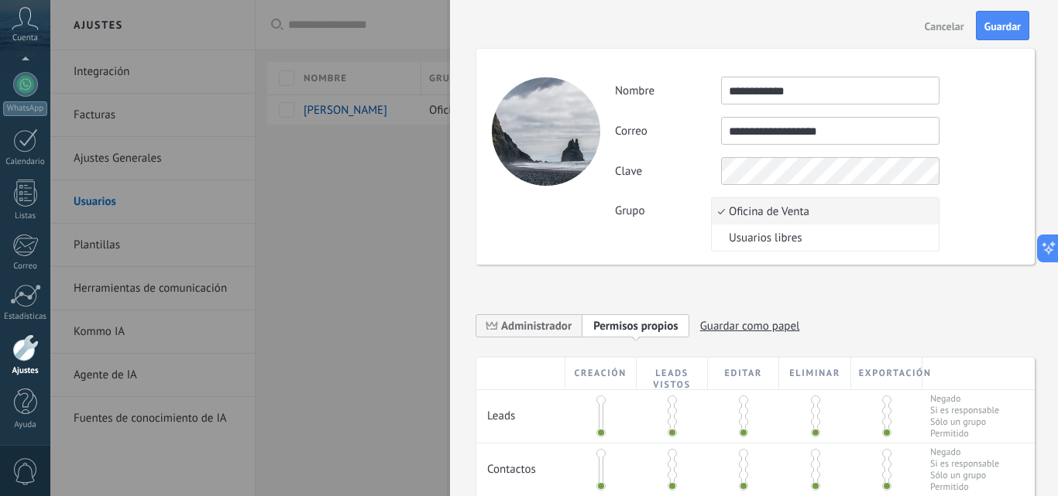
click at [787, 214] on span "Oficina de Venta" at bounding box center [823, 211] width 222 height 15
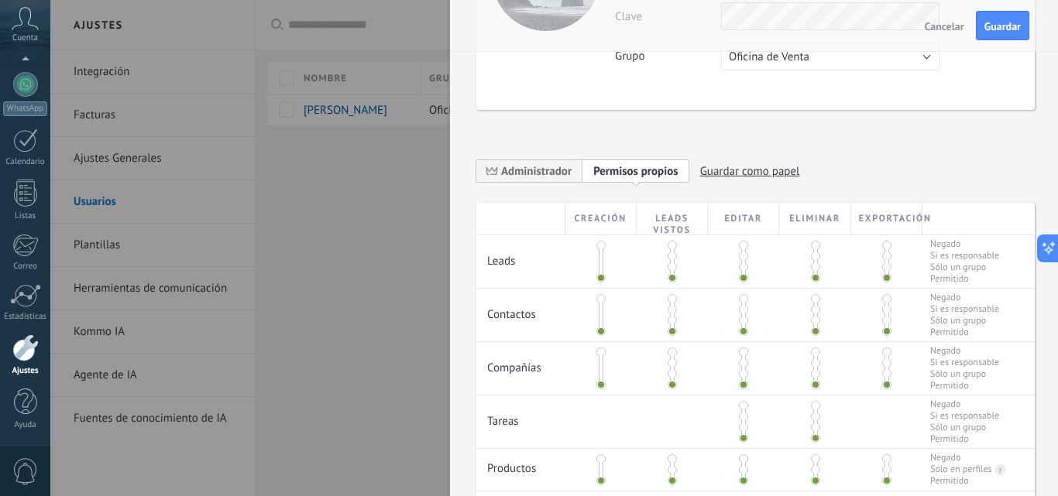
scroll to position [310, 0]
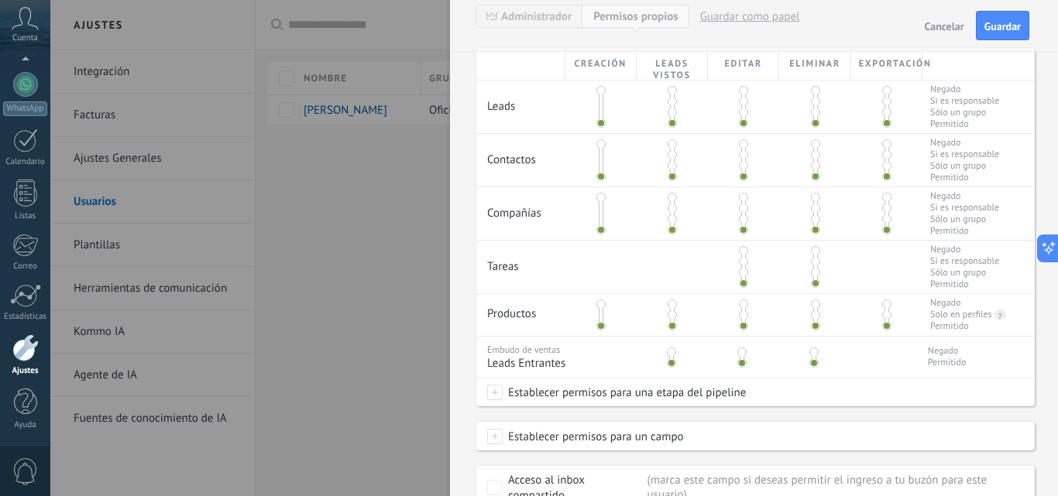
click at [607, 90] on div at bounding box center [600, 107] width 71 height 53
click at [597, 94] on span at bounding box center [600, 90] width 9 height 9
click at [600, 115] on span at bounding box center [600, 112] width 9 height 9
click at [600, 124] on span at bounding box center [600, 122] width 9 height 9
click at [597, 142] on span at bounding box center [600, 143] width 9 height 9
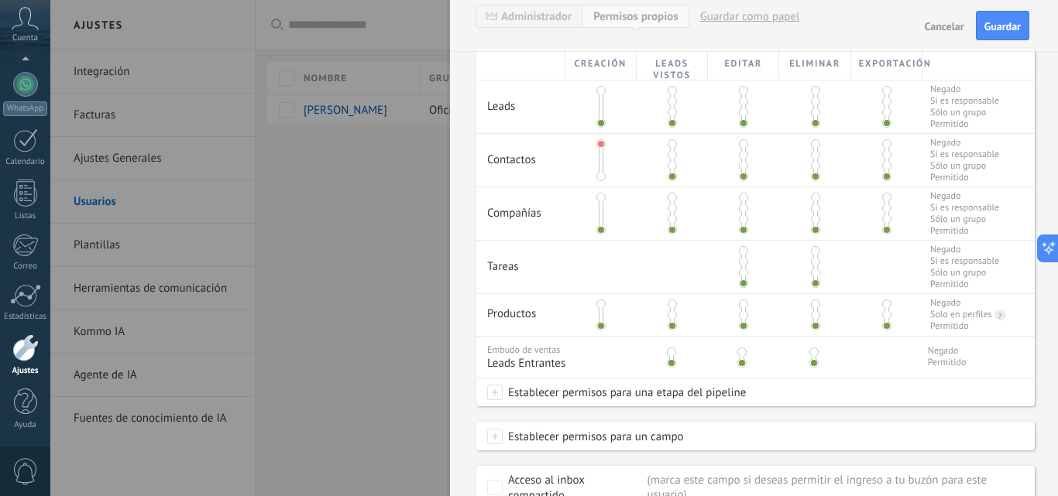
click at [601, 178] on span at bounding box center [600, 176] width 9 height 9
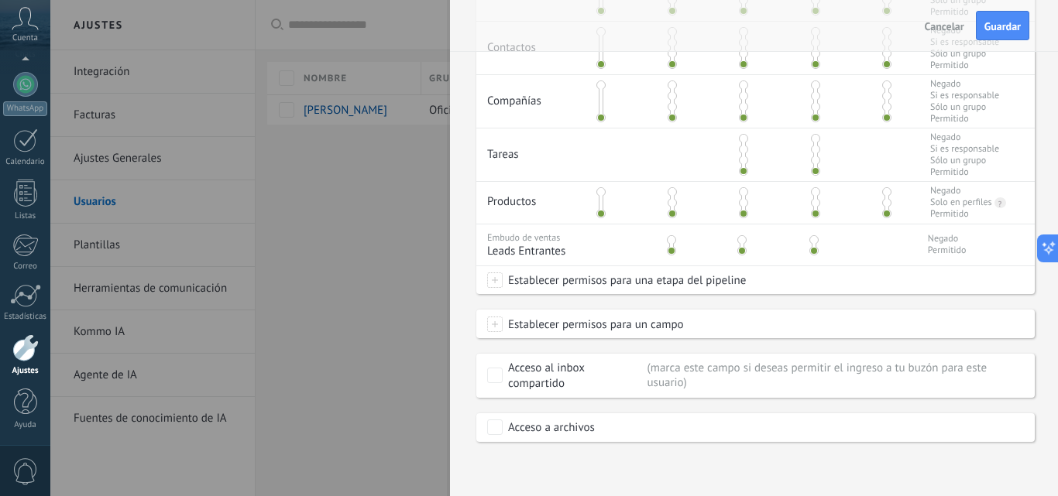
click at [496, 280] on span at bounding box center [494, 280] width 15 height 15
click at [938, 293] on div at bounding box center [554, 248] width 1008 height 496
click at [493, 325] on span at bounding box center [494, 324] width 15 height 15
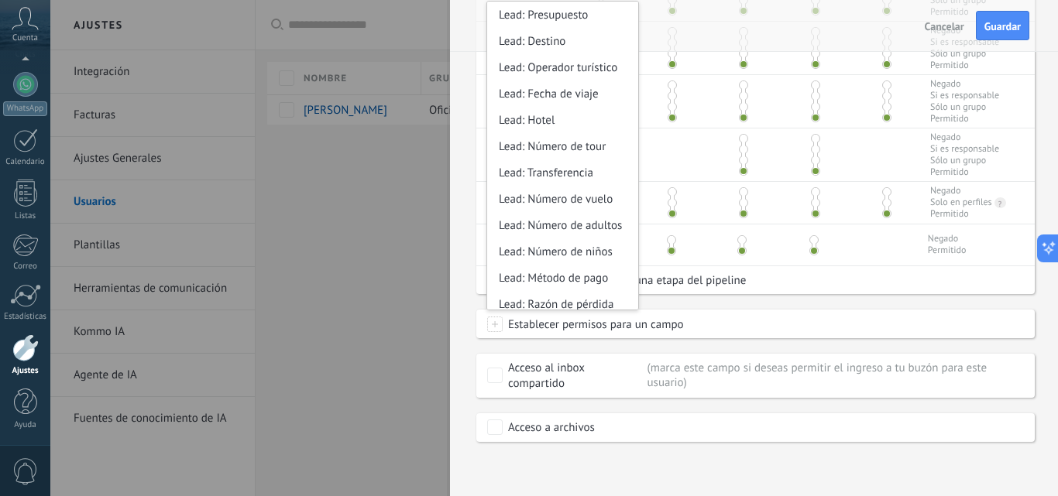
click at [759, 311] on div "Establecer permisos para un campo Lead: Presupuesto Lead: Destino Lead: Operado…" at bounding box center [755, 325] width 558 height 28
click at [956, 329] on div "Establecer permisos para un campo Lead: Presupuesto Lead: Destino Lead: Operado…" at bounding box center [755, 325] width 558 height 28
click at [462, 326] on div "**********" at bounding box center [754, 248] width 608 height 496
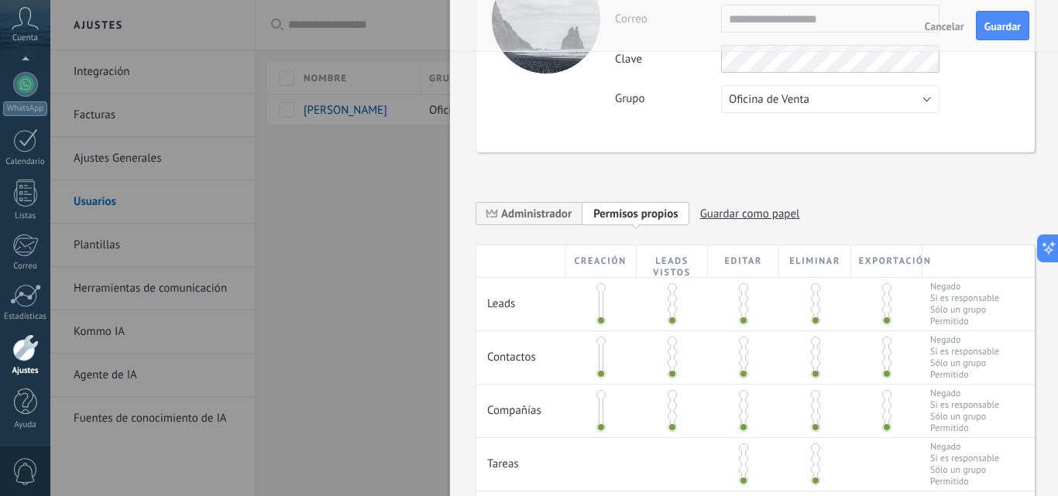
scroll to position [35, 0]
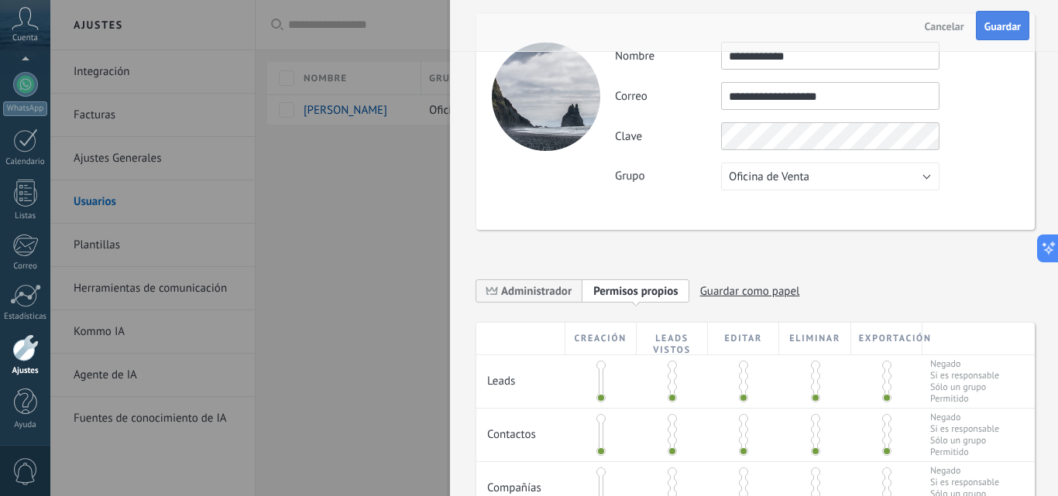
click at [1014, 29] on span "Guardar" at bounding box center [1002, 26] width 36 height 11
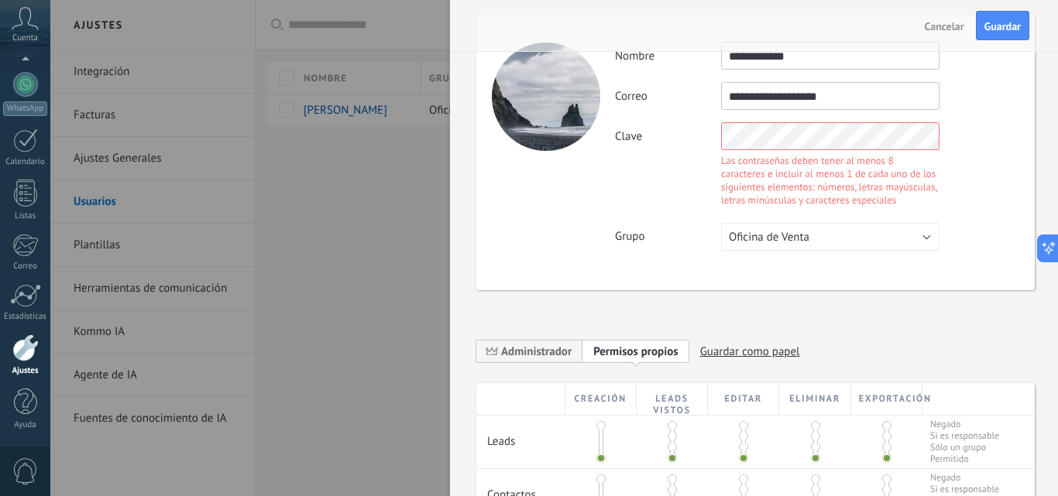
click at [994, 28] on span "Guardar" at bounding box center [1002, 26] width 36 height 11
click at [998, 26] on span "Guardar" at bounding box center [1002, 26] width 36 height 11
click at [994, 26] on span "Guardar" at bounding box center [1002, 26] width 36 height 11
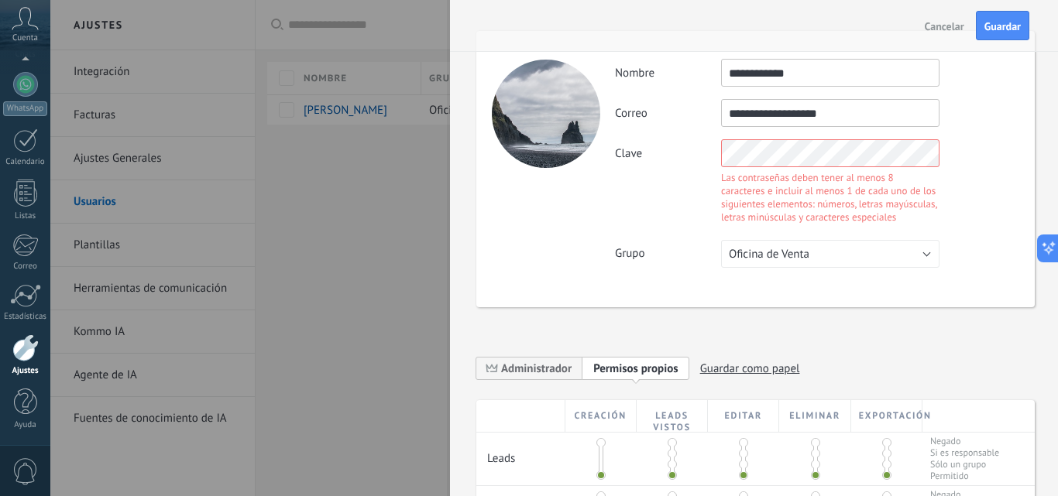
scroll to position [0, 0]
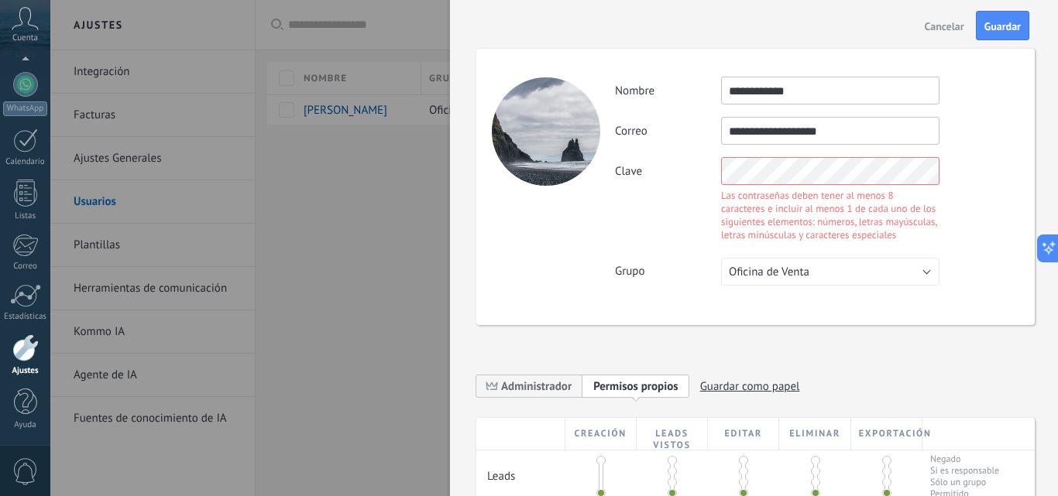
click at [1006, 10] on div "Cancelar Guardar" at bounding box center [754, 25] width 608 height 51
click at [1002, 22] on span "Guardar" at bounding box center [1002, 26] width 36 height 11
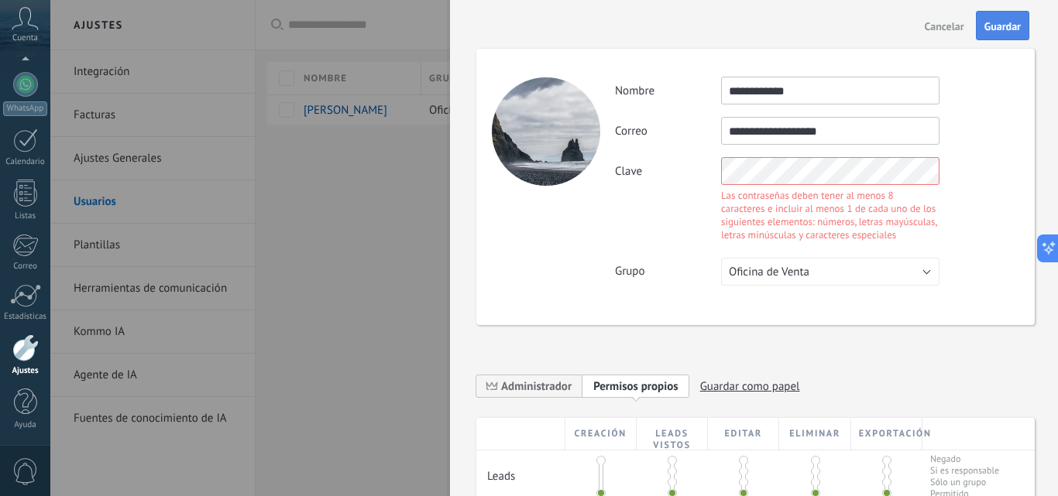
click at [1002, 22] on span "Guardar" at bounding box center [1002, 26] width 36 height 11
click at [864, 122] on input "**********" at bounding box center [830, 131] width 218 height 28
click at [761, 273] on span "Oficina de Venta" at bounding box center [769, 272] width 81 height 15
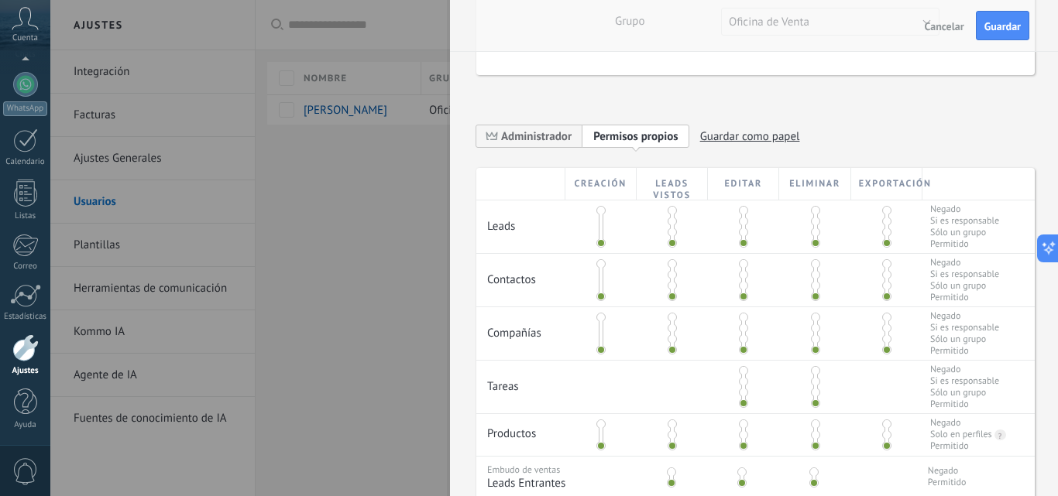
scroll to position [18, 0]
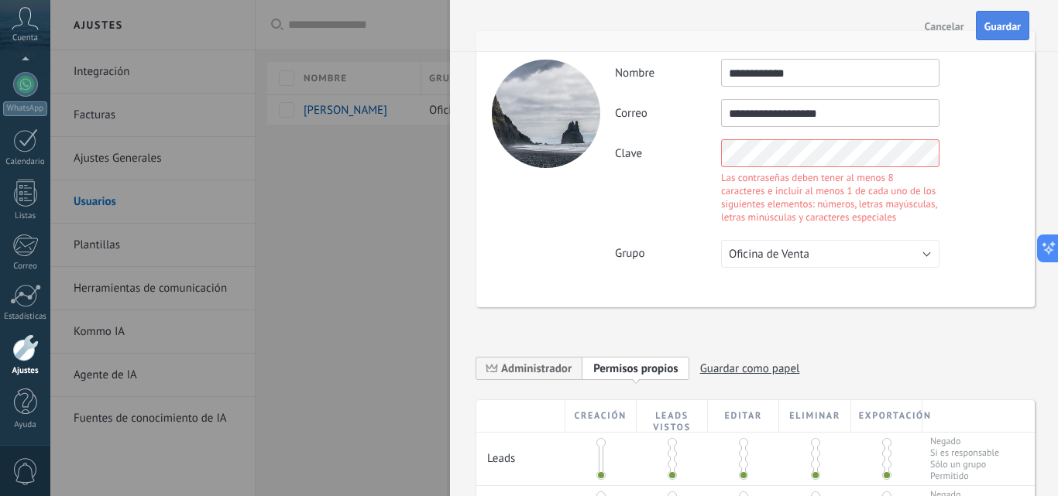
click at [1004, 30] on span "Guardar" at bounding box center [1002, 26] width 36 height 11
click at [1004, 32] on span "Guardar" at bounding box center [1002, 26] width 36 height 11
click at [1004, 33] on button "Guardar" at bounding box center [1002, 25] width 53 height 29
click at [1004, 36] on button "Guardar" at bounding box center [1002, 25] width 53 height 29
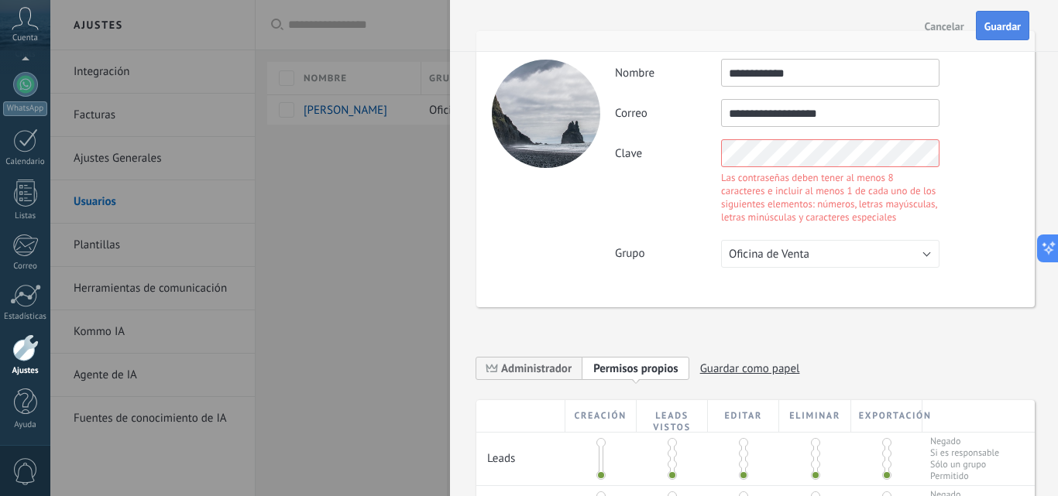
click at [1004, 36] on button "Guardar" at bounding box center [1002, 25] width 53 height 29
click at [1045, 254] on icon at bounding box center [1043, 248] width 16 height 16
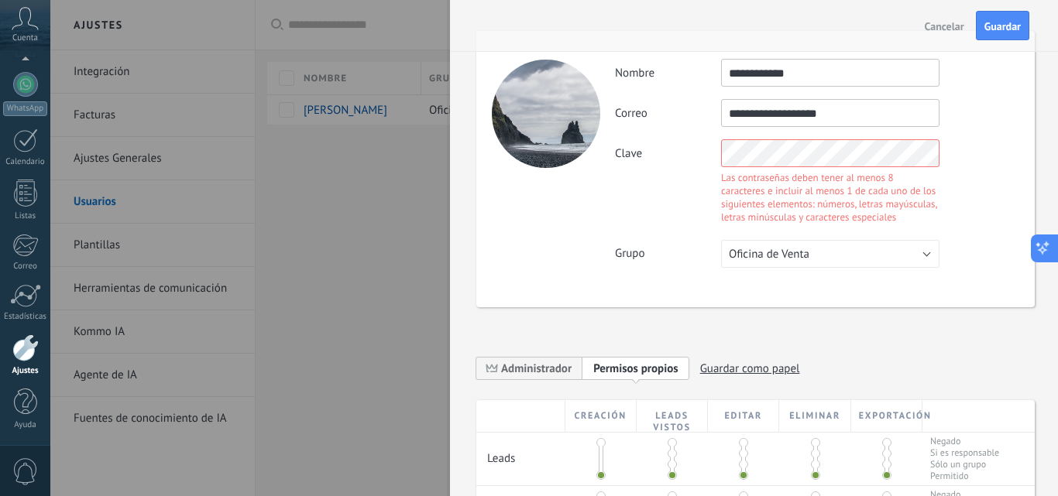
type textarea "**********"
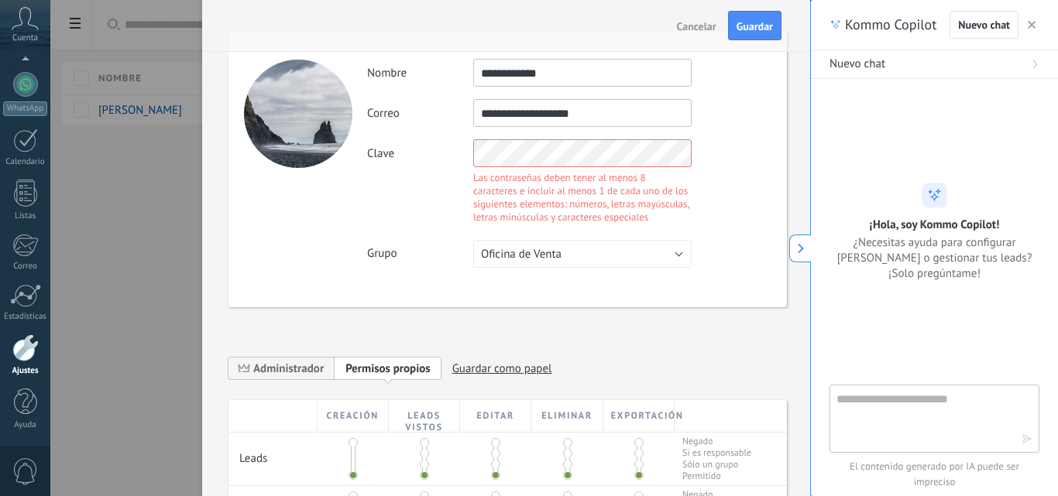
scroll to position [15, 0]
click at [1026, 17] on button "button" at bounding box center [1031, 24] width 15 height 19
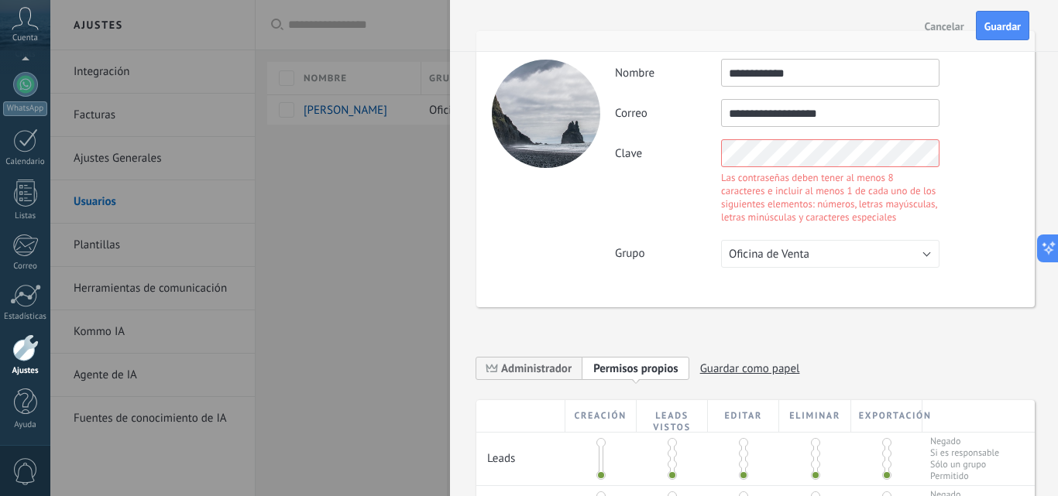
click at [833, 81] on input "**********" at bounding box center [830, 73] width 218 height 28
click at [867, 112] on input "**********" at bounding box center [830, 113] width 218 height 28
click at [699, 153] on label "Clave" at bounding box center [668, 153] width 106 height 15
click at [909, 263] on button "Oficina de Venta" at bounding box center [830, 254] width 218 height 28
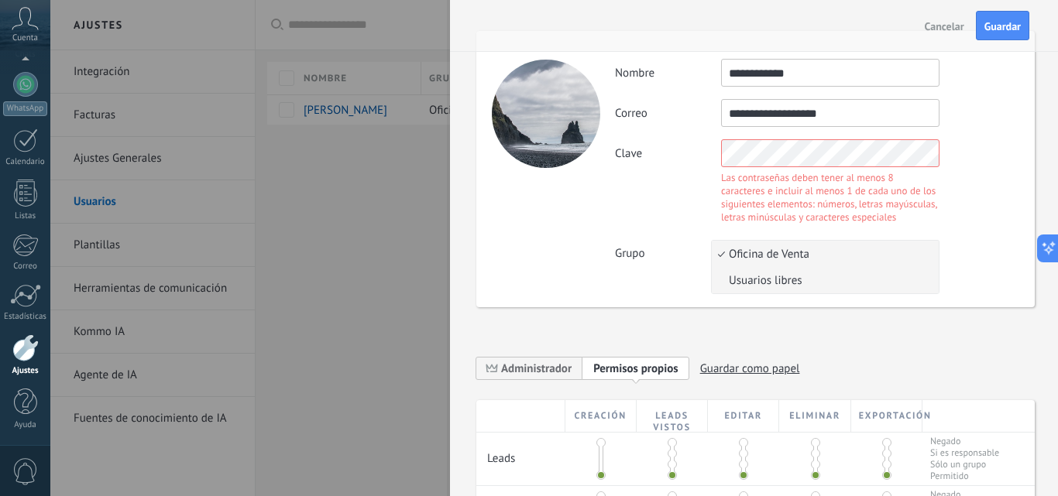
click at [800, 289] on li "Usuarios libres" at bounding box center [825, 280] width 227 height 26
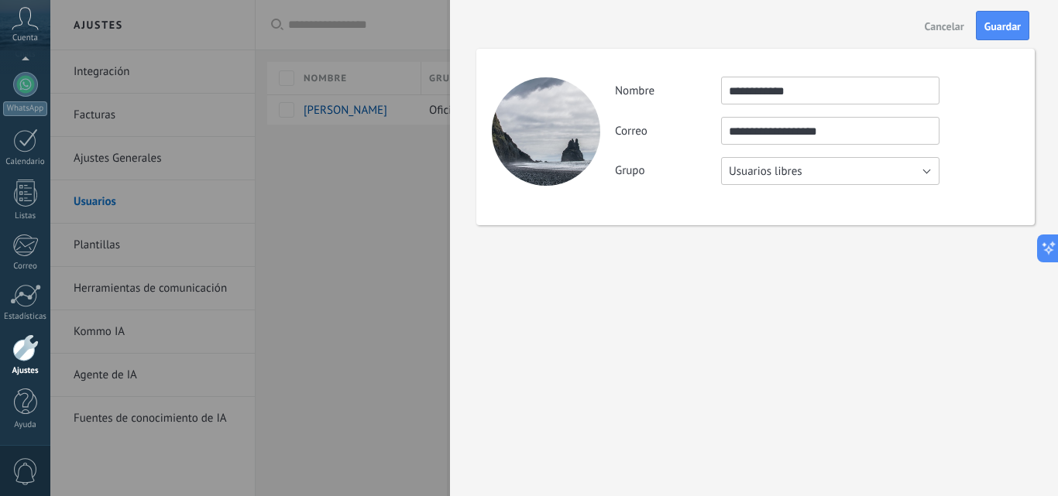
scroll to position [0, 0]
click at [852, 178] on button "Usuarios libres" at bounding box center [830, 171] width 218 height 28
click at [825, 174] on span "Oficina de Venta" at bounding box center [823, 171] width 222 height 15
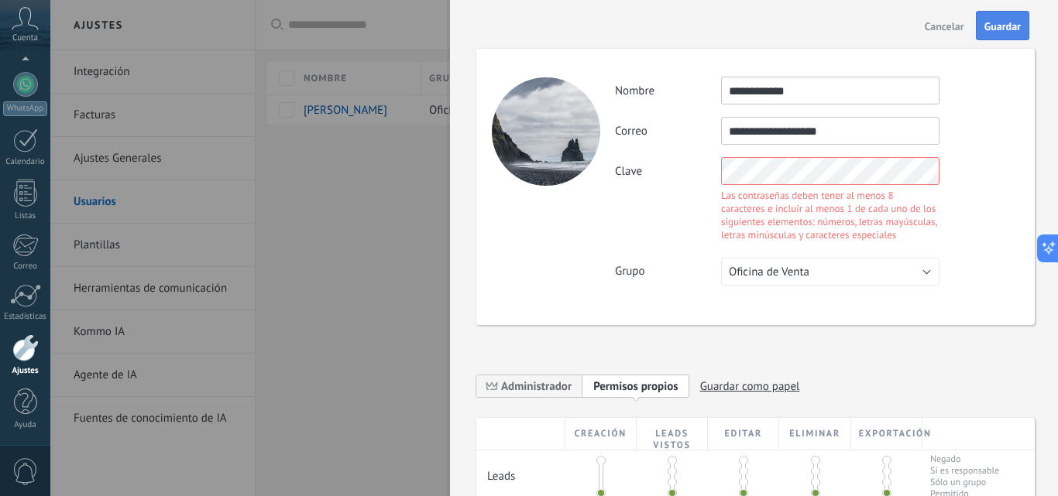
click at [996, 34] on button "Guardar" at bounding box center [1002, 25] width 53 height 29
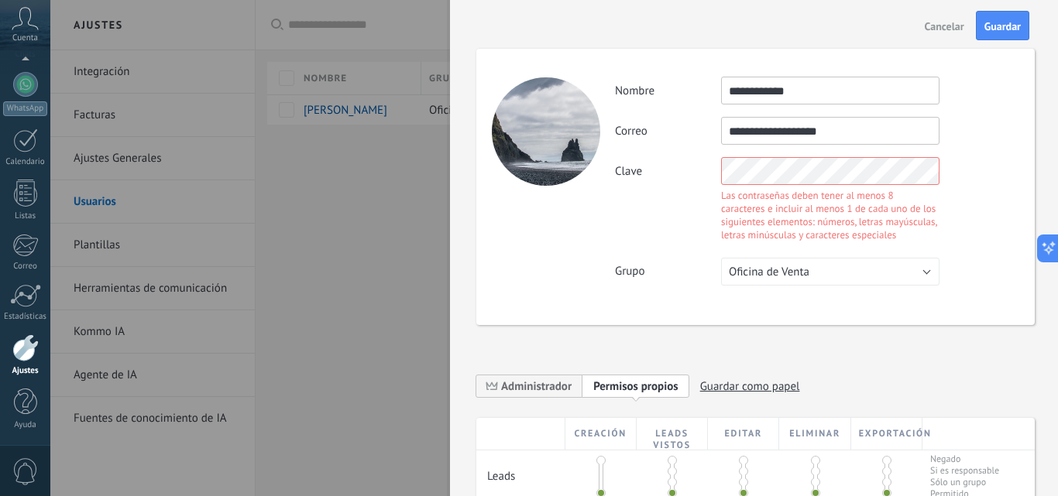
click at [949, 24] on span "Cancelar" at bounding box center [944, 26] width 39 height 11
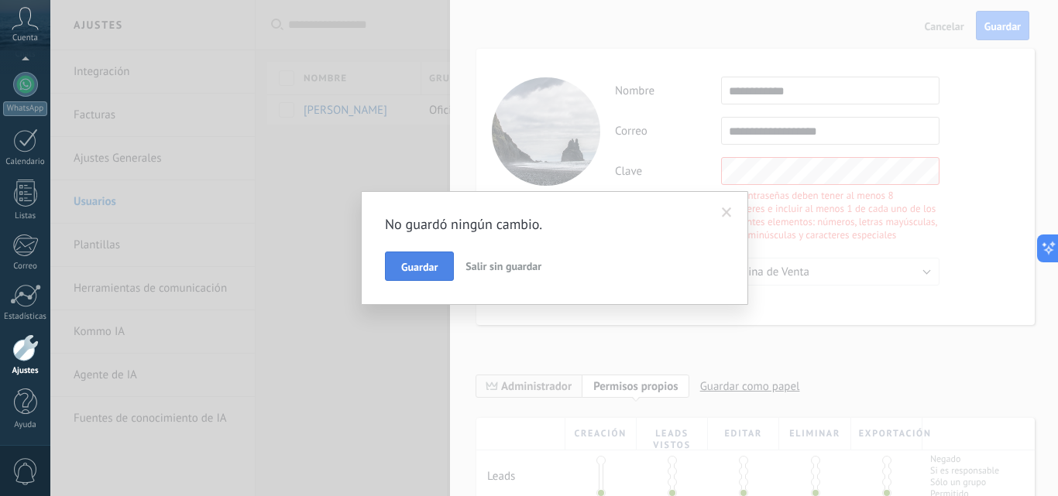
click at [408, 264] on span "Guardar" at bounding box center [419, 267] width 36 height 11
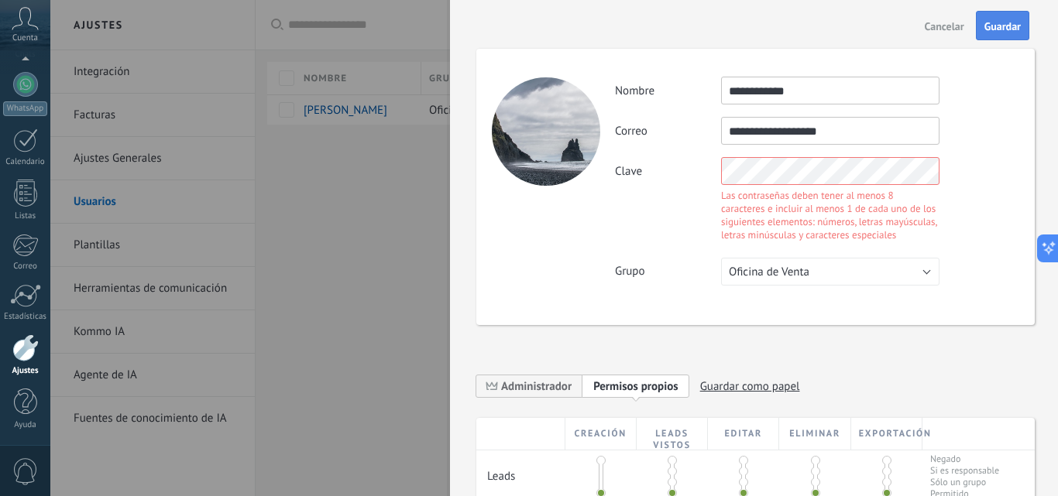
click at [976, 30] on div "Cancelar Guardar" at bounding box center [754, 25] width 608 height 51
click at [945, 28] on span "Cancelar" at bounding box center [944, 26] width 39 height 11
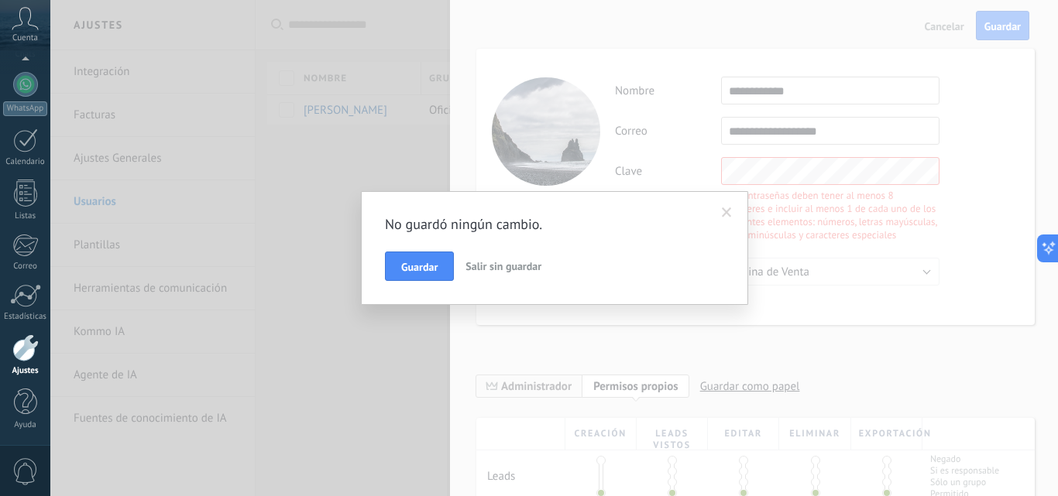
click at [513, 262] on span "Salir sin guardar" at bounding box center [503, 266] width 76 height 14
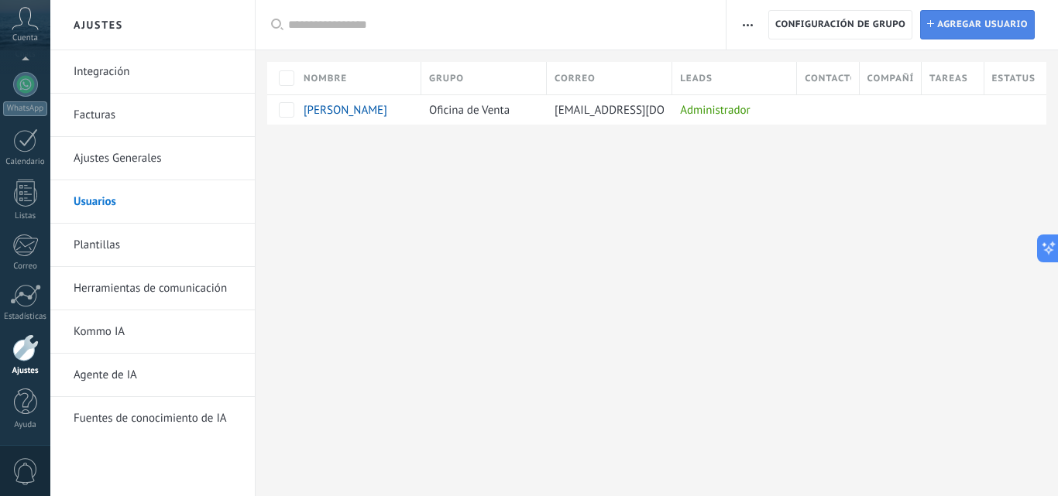
click at [956, 24] on span "Agregar usuario" at bounding box center [982, 25] width 91 height 28
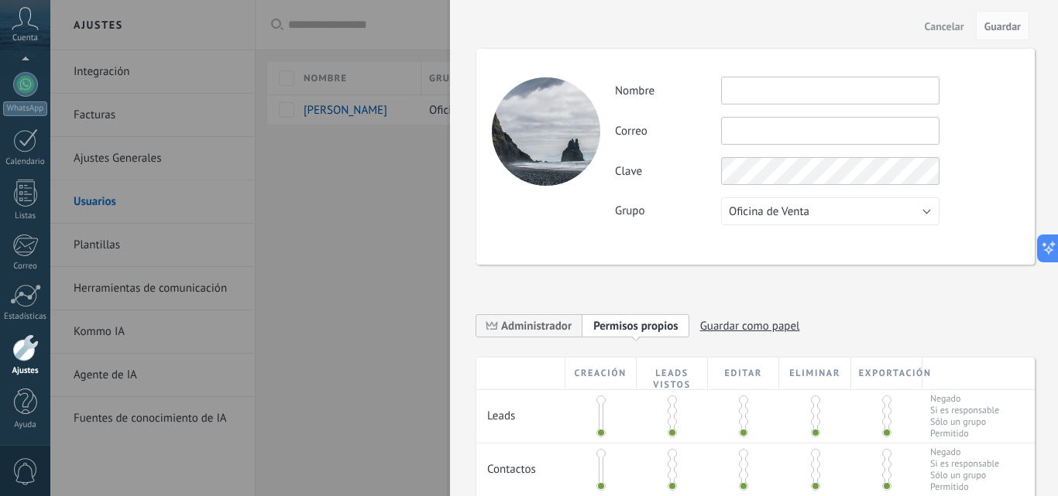
click at [787, 95] on input "text" at bounding box center [830, 91] width 218 height 28
type input "**********"
click at [1017, 30] on span "Guardar" at bounding box center [1002, 26] width 36 height 11
click at [992, 29] on span "Guardar" at bounding box center [1002, 26] width 36 height 11
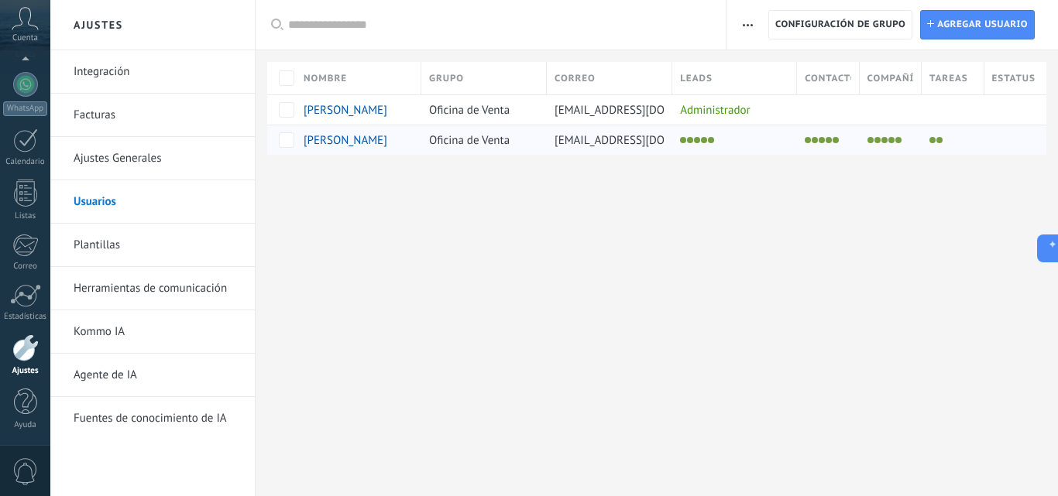
click at [702, 143] on li at bounding box center [704, 140] width 6 height 6
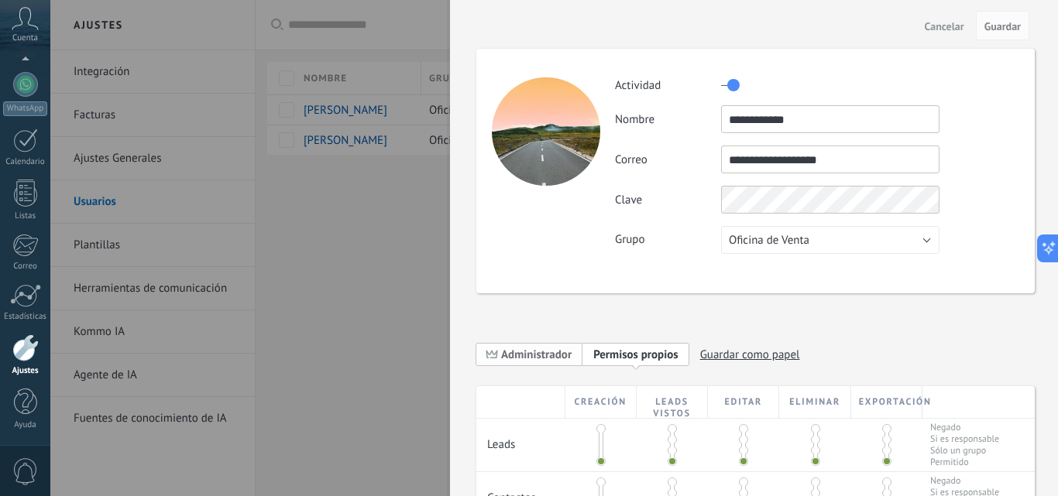
click at [551, 355] on span "Administrador" at bounding box center [536, 355] width 70 height 15
click at [558, 359] on span "Administrador" at bounding box center [536, 355] width 70 height 15
click at [850, 324] on div "**********" at bounding box center [755, 455] width 558 height 875
click at [953, 22] on span "Cancelar" at bounding box center [944, 26] width 39 height 11
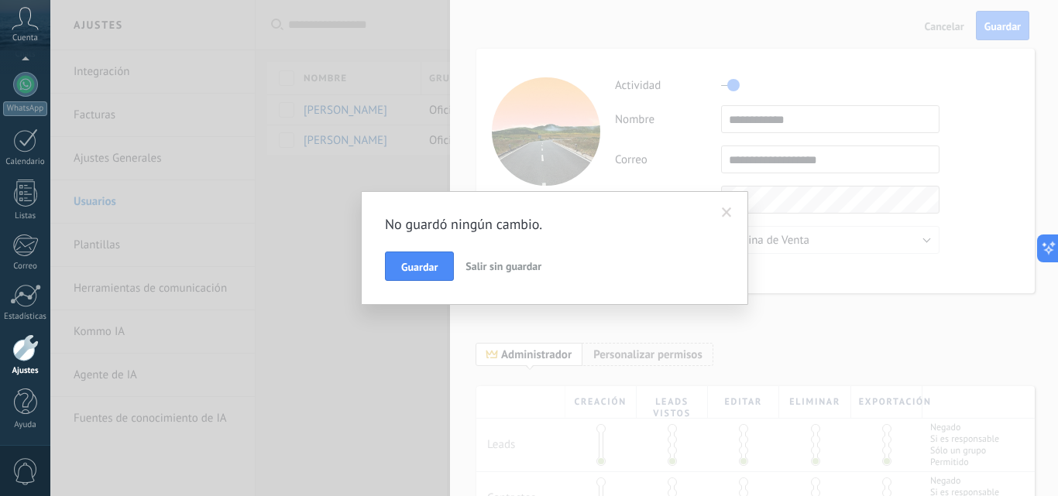
click at [502, 266] on span "Salir sin guardar" at bounding box center [503, 266] width 76 height 14
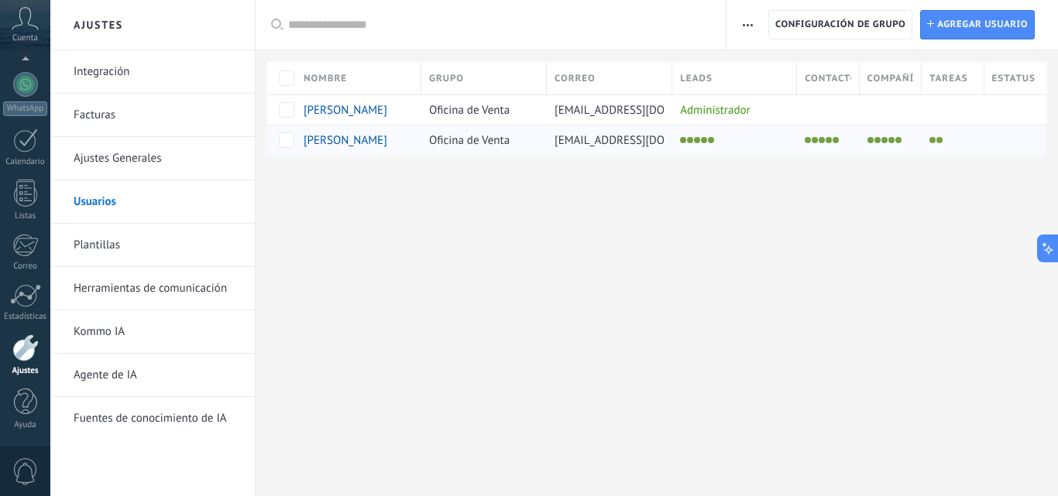
click at [706, 138] on li at bounding box center [704, 140] width 6 height 6
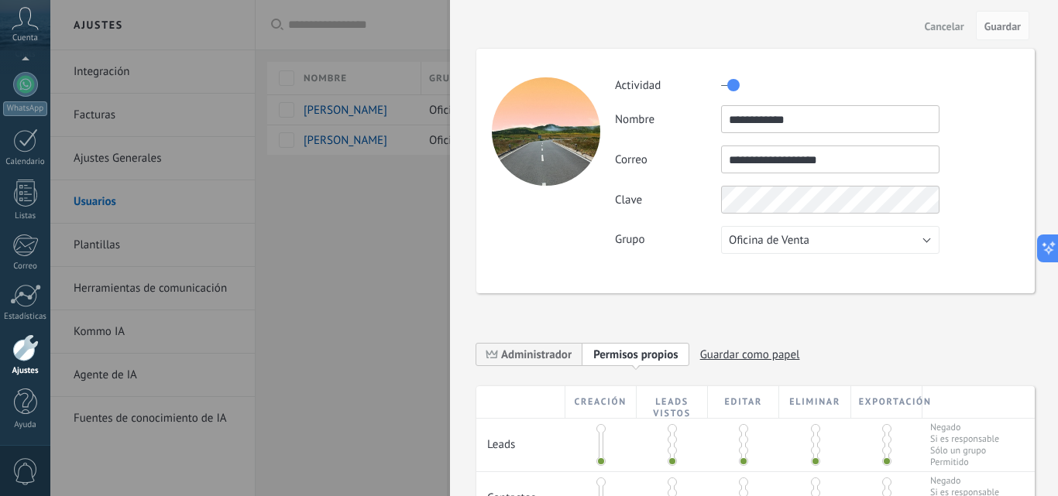
click at [950, 26] on span "Cancelar" at bounding box center [944, 26] width 39 height 11
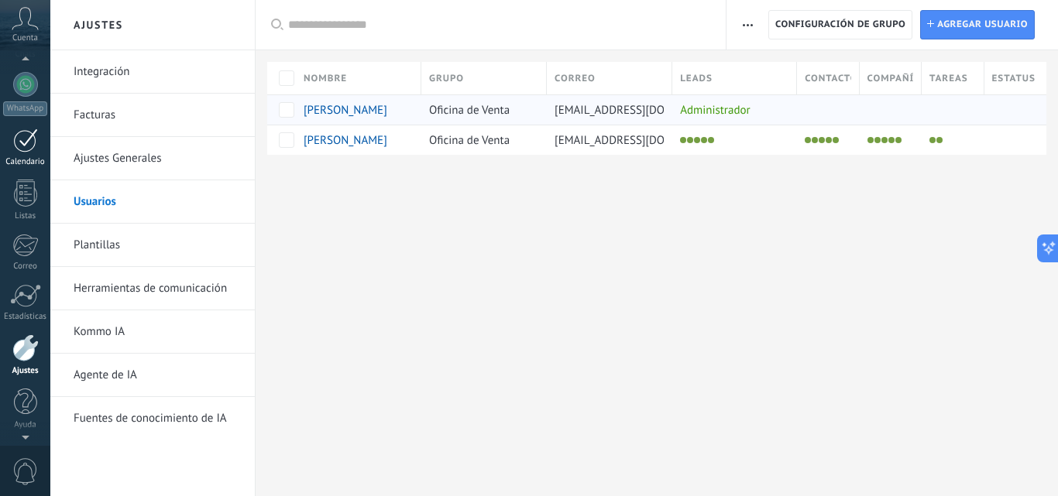
scroll to position [139, 0]
click at [7, 96] on link "WhatsApp" at bounding box center [25, 103] width 50 height 44
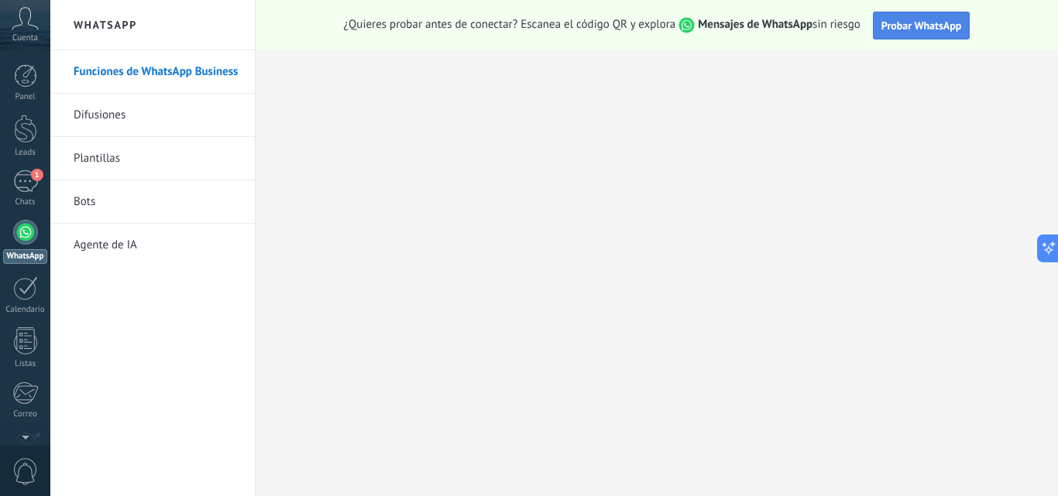
click at [910, 23] on span "Probar WhatsApp" at bounding box center [921, 26] width 81 height 14
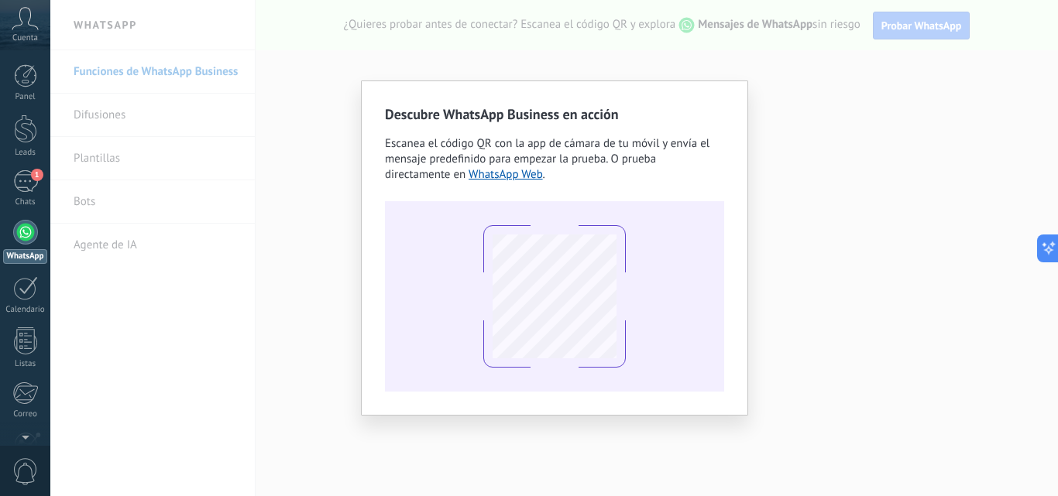
click at [756, 88] on div "Descubre WhatsApp Business en acción Escanea el código QR con la app [PERSON_NA…" at bounding box center [554, 248] width 1008 height 496
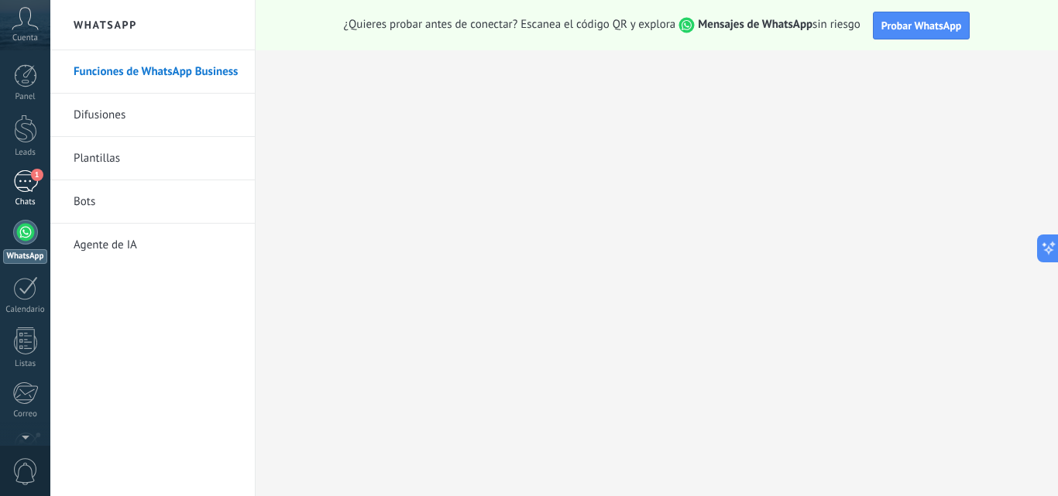
click at [21, 194] on link "1 Chats" at bounding box center [25, 188] width 50 height 37
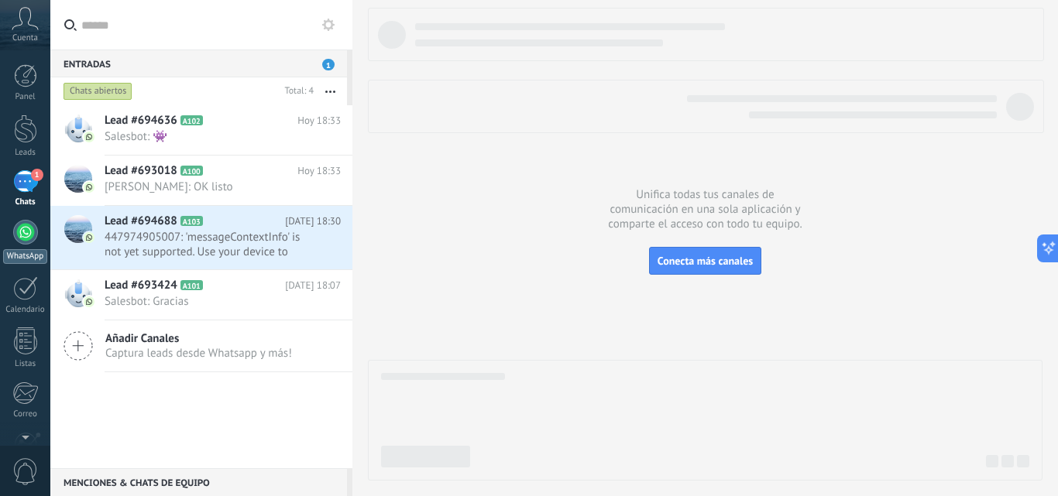
click at [14, 229] on div at bounding box center [25, 232] width 25 height 25
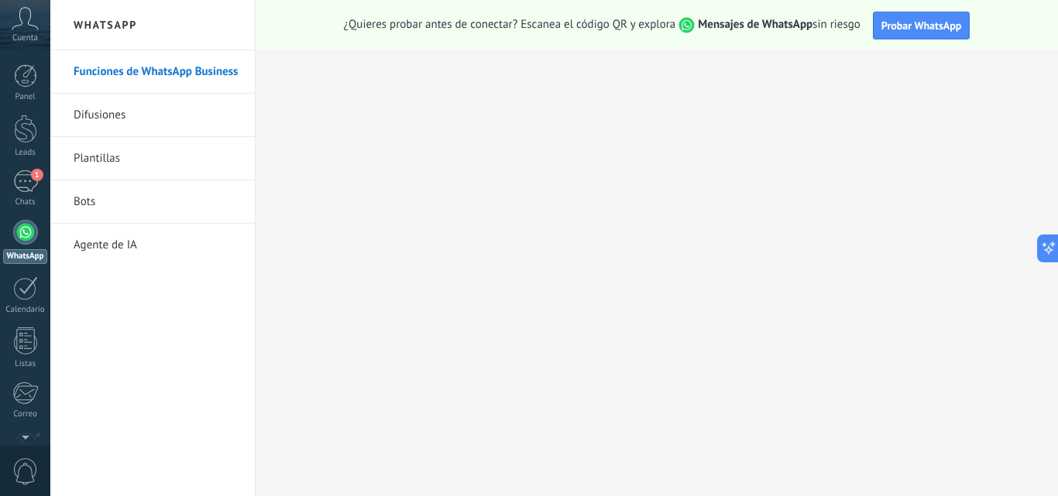
click at [163, 65] on link "Funciones de WhatsApp Business" at bounding box center [157, 71] width 166 height 43
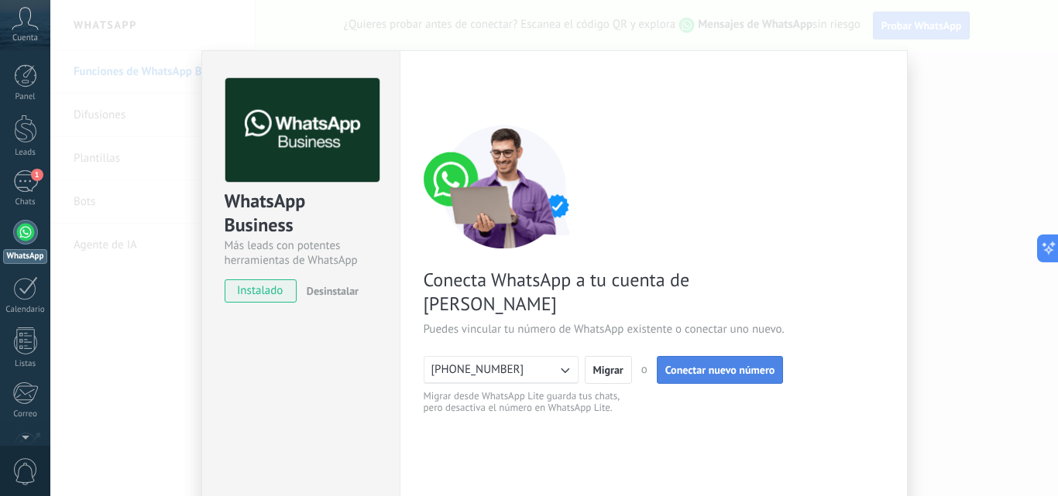
click at [753, 365] on span "Conectar nuevo número" at bounding box center [720, 370] width 110 height 11
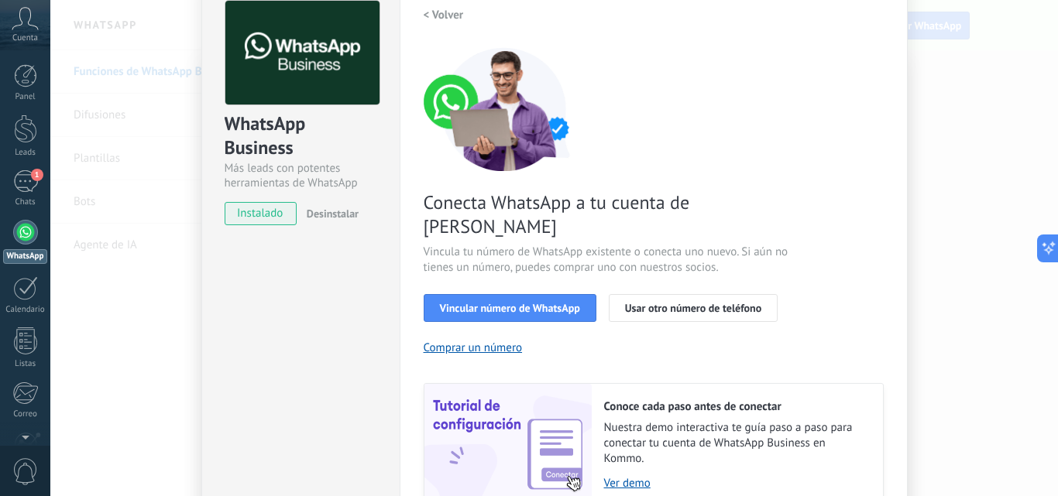
scroll to position [155, 0]
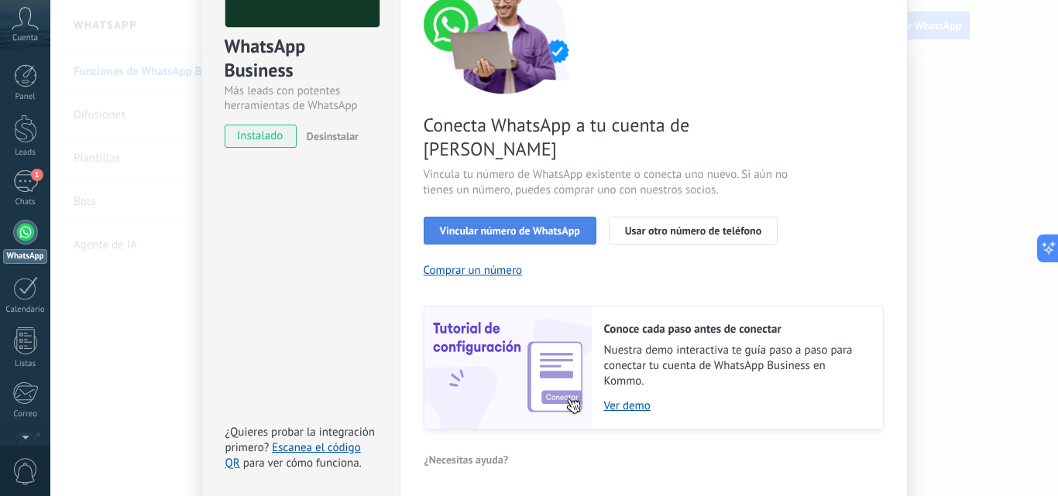
click at [527, 225] on span "Vincular número de WhatsApp" at bounding box center [510, 230] width 140 height 11
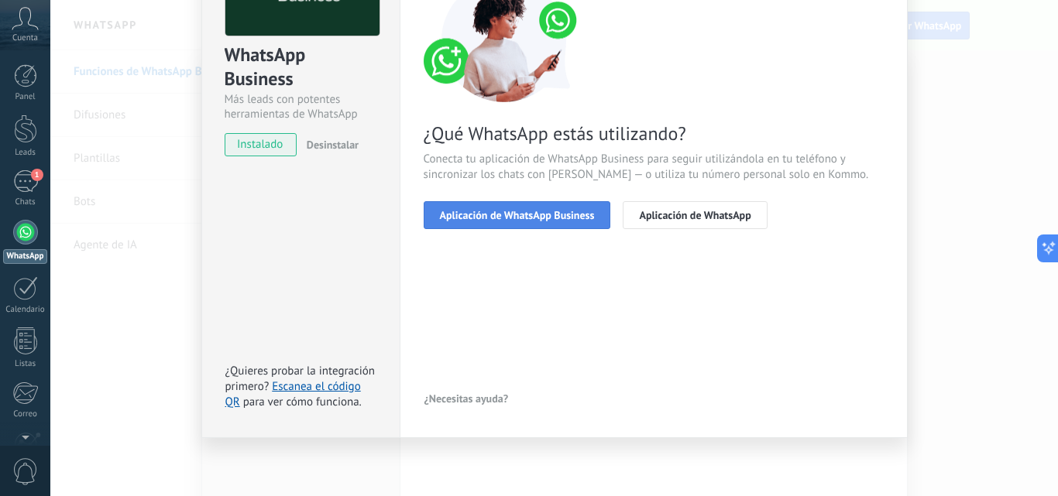
click at [496, 218] on span "Aplicación de WhatsApp Business" at bounding box center [517, 215] width 155 height 11
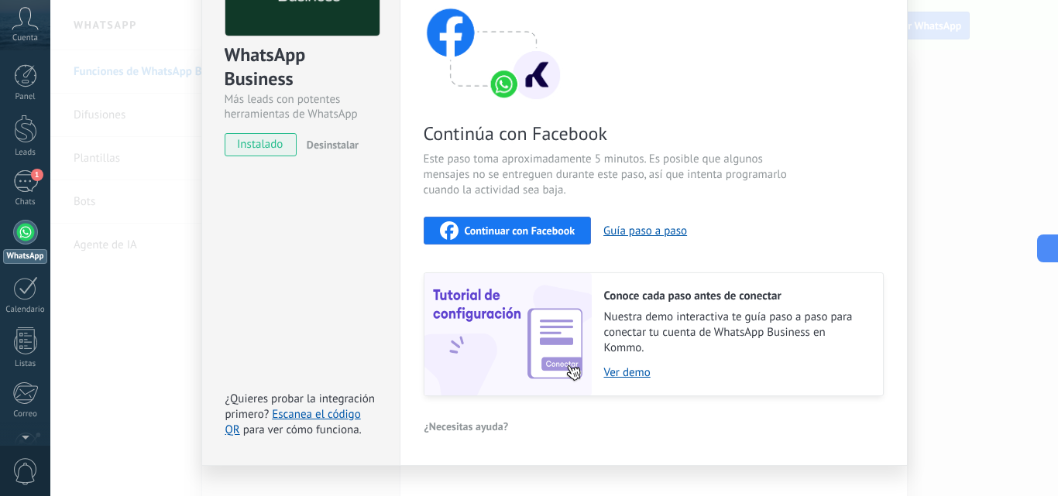
click at [528, 222] on button "Continuar con Facebook" at bounding box center [508, 231] width 168 height 28
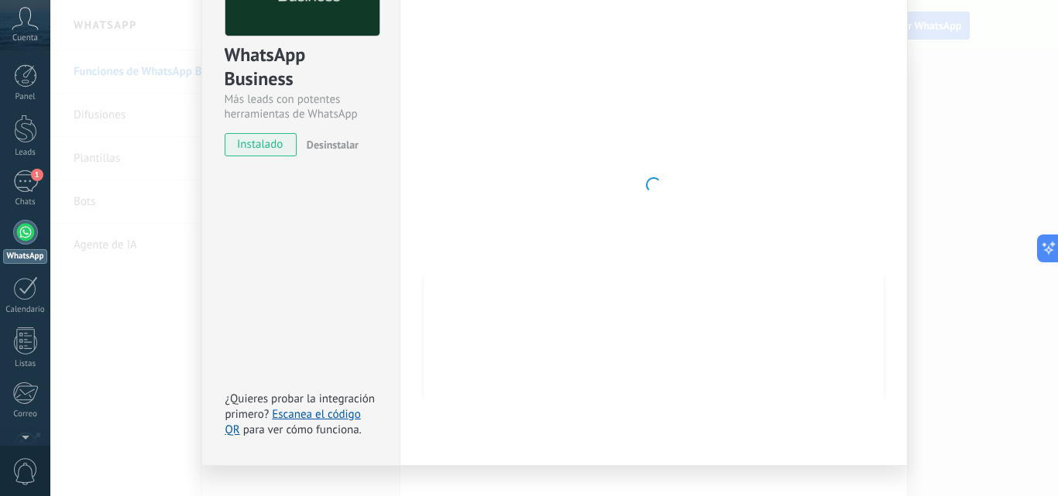
click at [793, 276] on div at bounding box center [654, 185] width 460 height 507
click at [791, 274] on div at bounding box center [654, 185] width 460 height 507
click at [785, 280] on div at bounding box center [654, 185] width 460 height 507
click at [785, 279] on div at bounding box center [654, 185] width 460 height 507
click at [784, 279] on div at bounding box center [654, 185] width 460 height 507
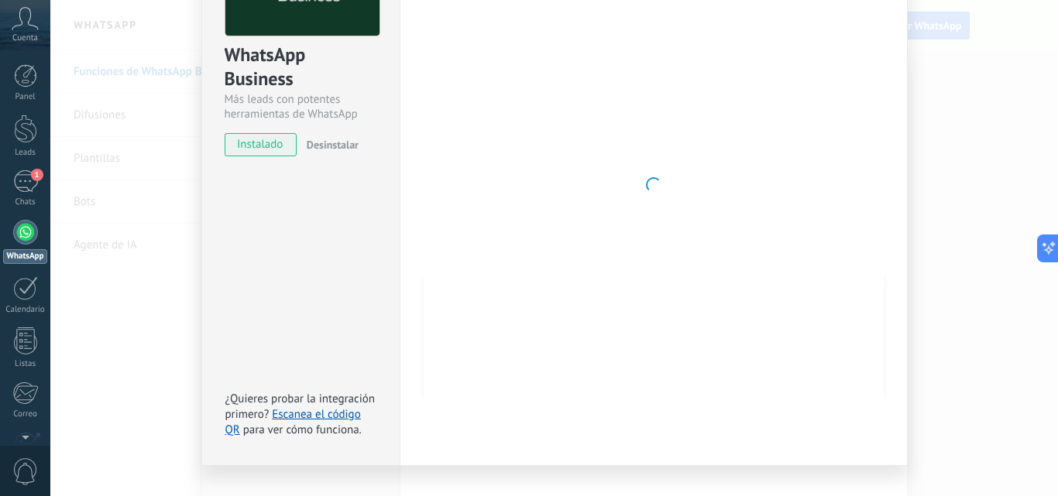
click at [781, 281] on div at bounding box center [654, 185] width 460 height 507
click at [314, 412] on link "Escanea el código QR" at bounding box center [293, 422] width 136 height 30
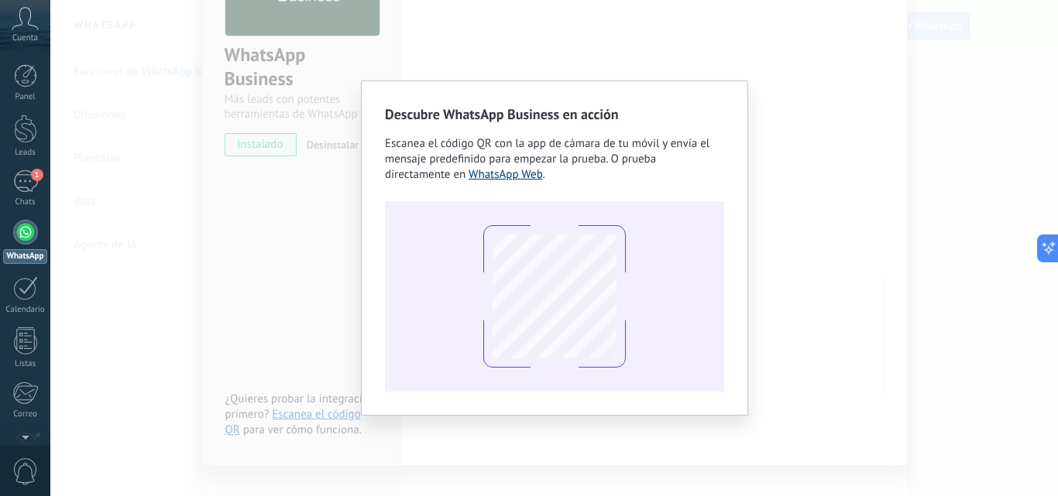
click at [496, 173] on link "WhatsApp Web" at bounding box center [506, 174] width 74 height 15
